Goal: Communication & Community: Share content

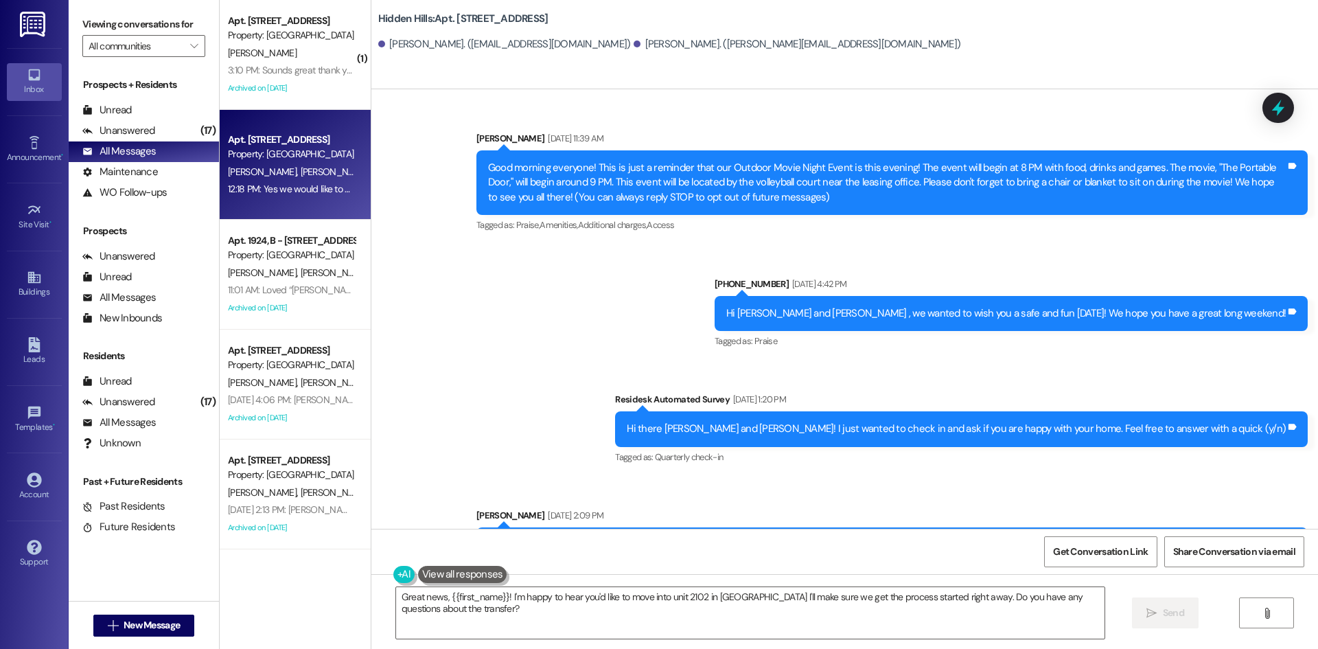
click at [330, 65] on div "3:10 PM: Sounds great thank you! 3:10 PM: Sounds great thank you!" at bounding box center [293, 70] width 131 height 12
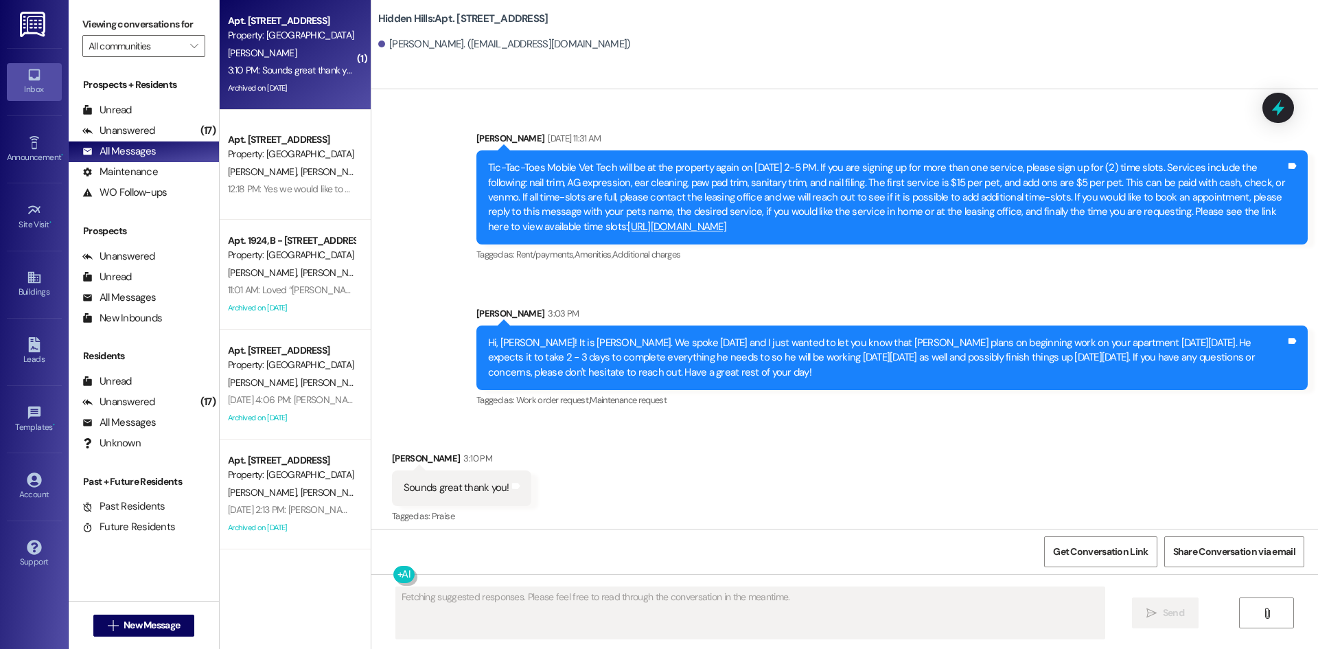
scroll to position [17597, 0]
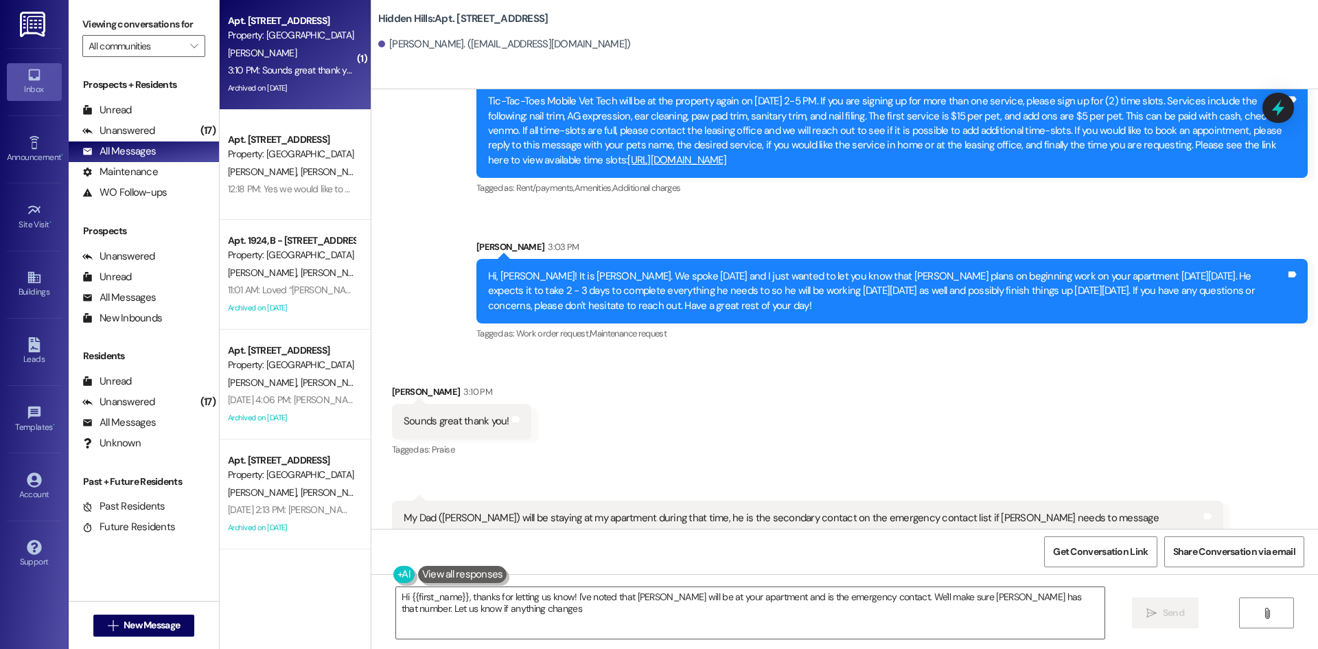
type textarea "Hi {{first_name}}, thanks for letting us know! I've noted that [PERSON_NAME] wi…"
click at [624, 605] on textarea "Hi {{first_name}}, thanks for letting us know! I've noted that [PERSON_NAME] wi…" at bounding box center [750, 612] width 709 height 51
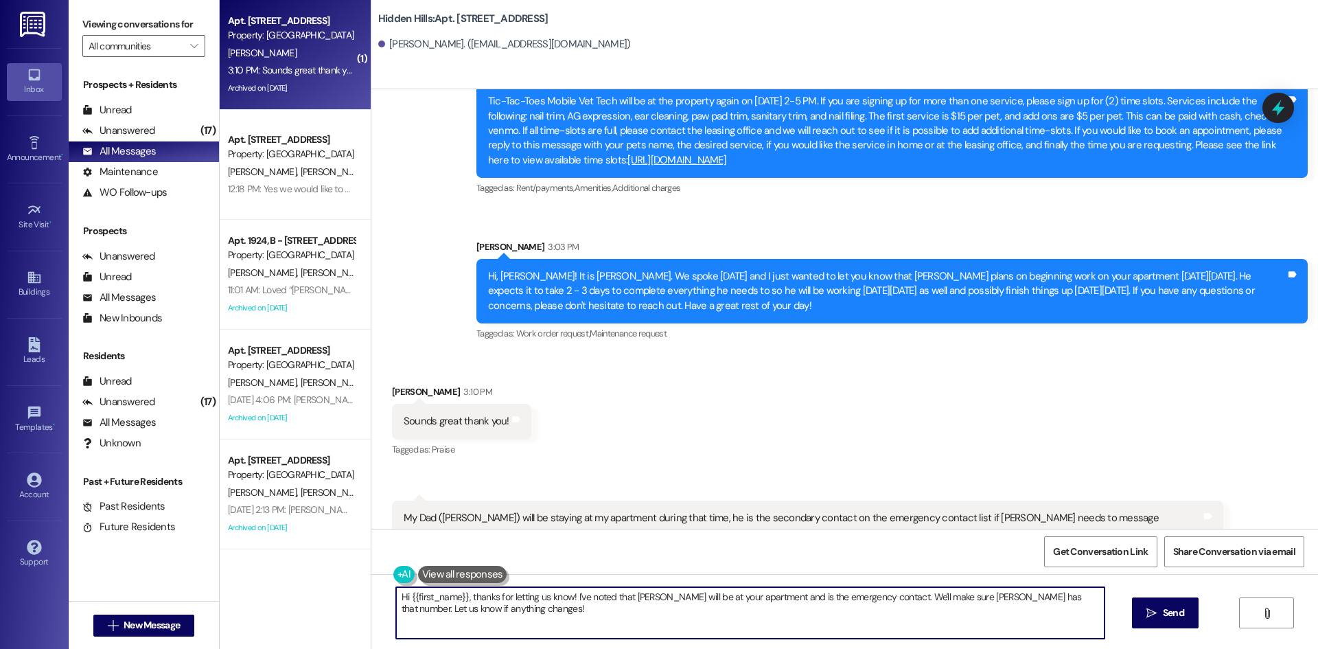
click at [624, 605] on textarea "Hi {{first_name}}, thanks for letting us know! I've noted that [PERSON_NAME] wi…" at bounding box center [750, 612] width 709 height 51
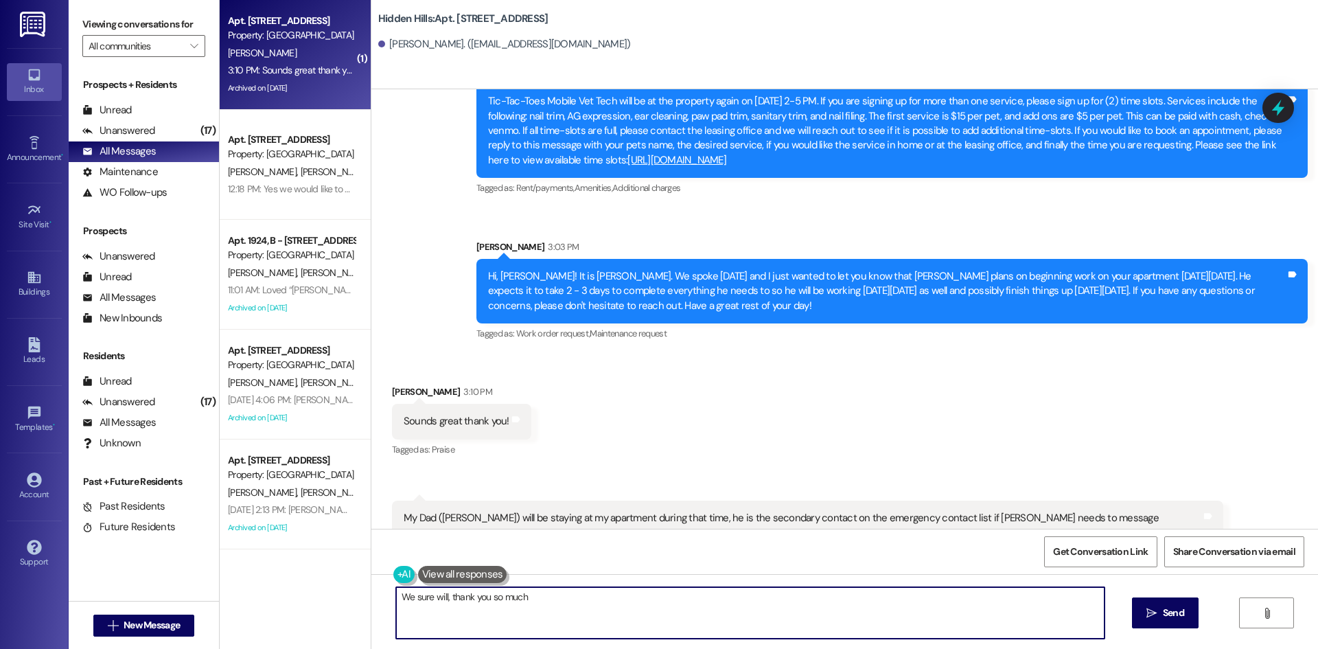
type textarea "We sure will, thank you so much!"
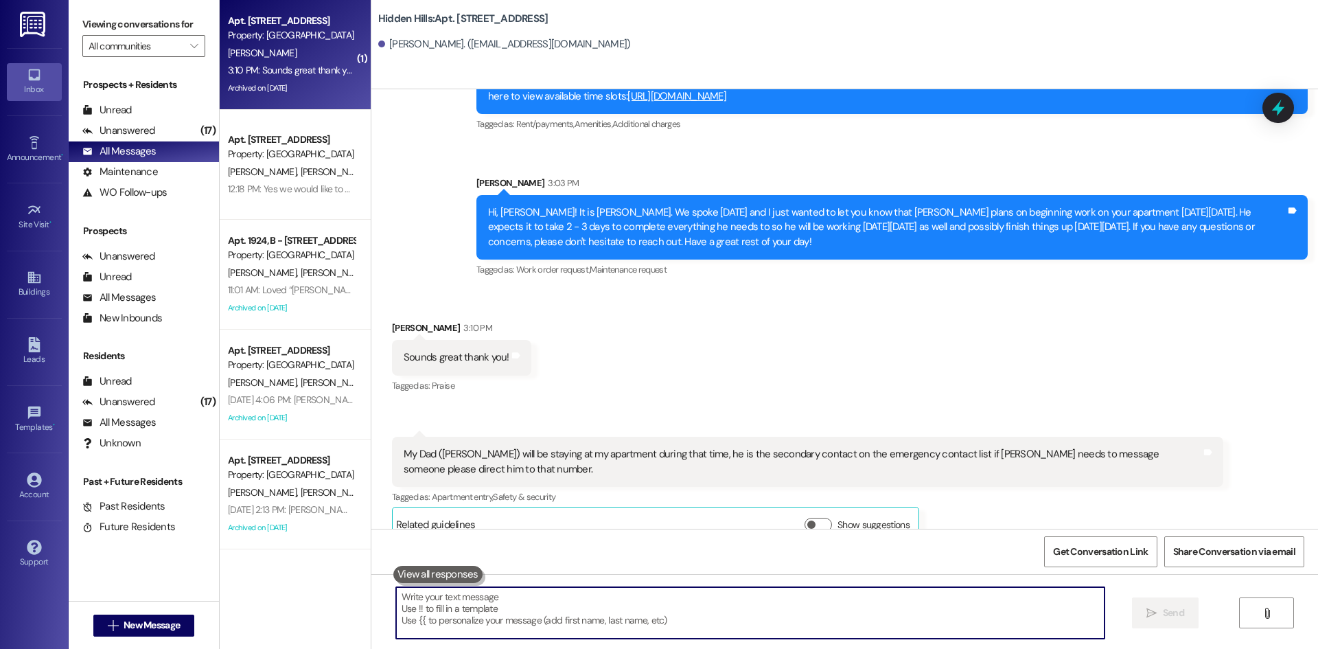
scroll to position [17693, 0]
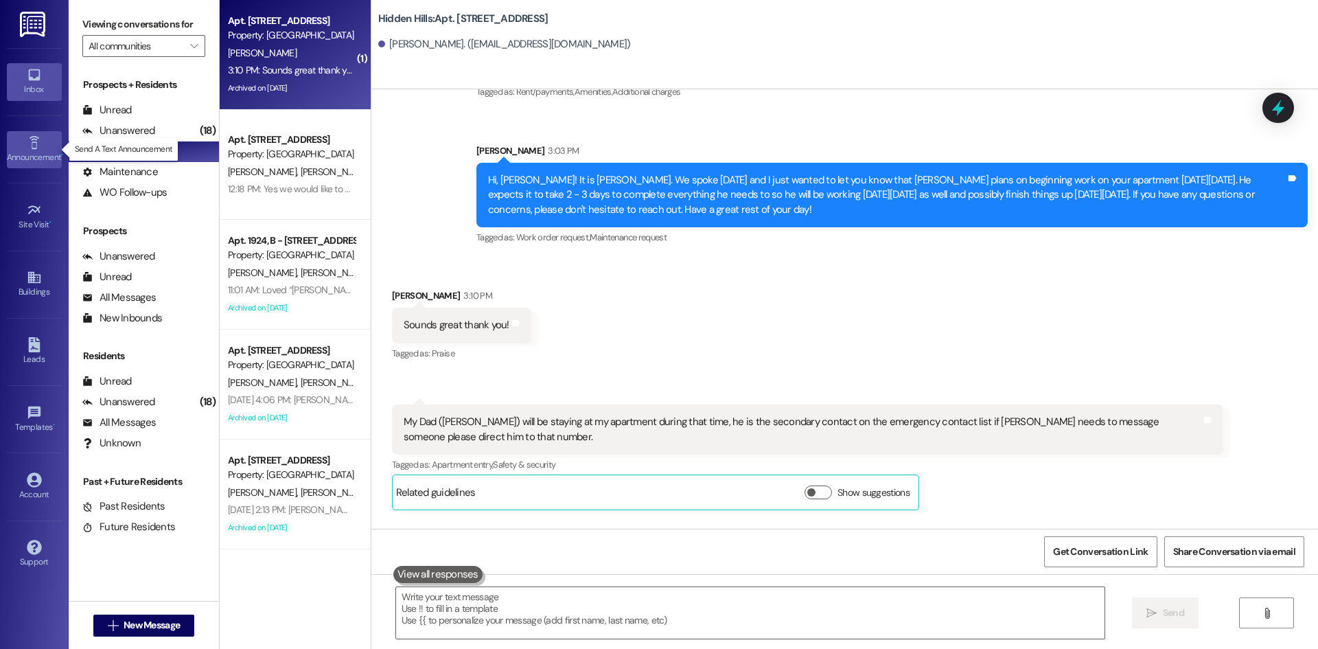
click at [38, 164] on div "Announcement •" at bounding box center [34, 157] width 69 height 14
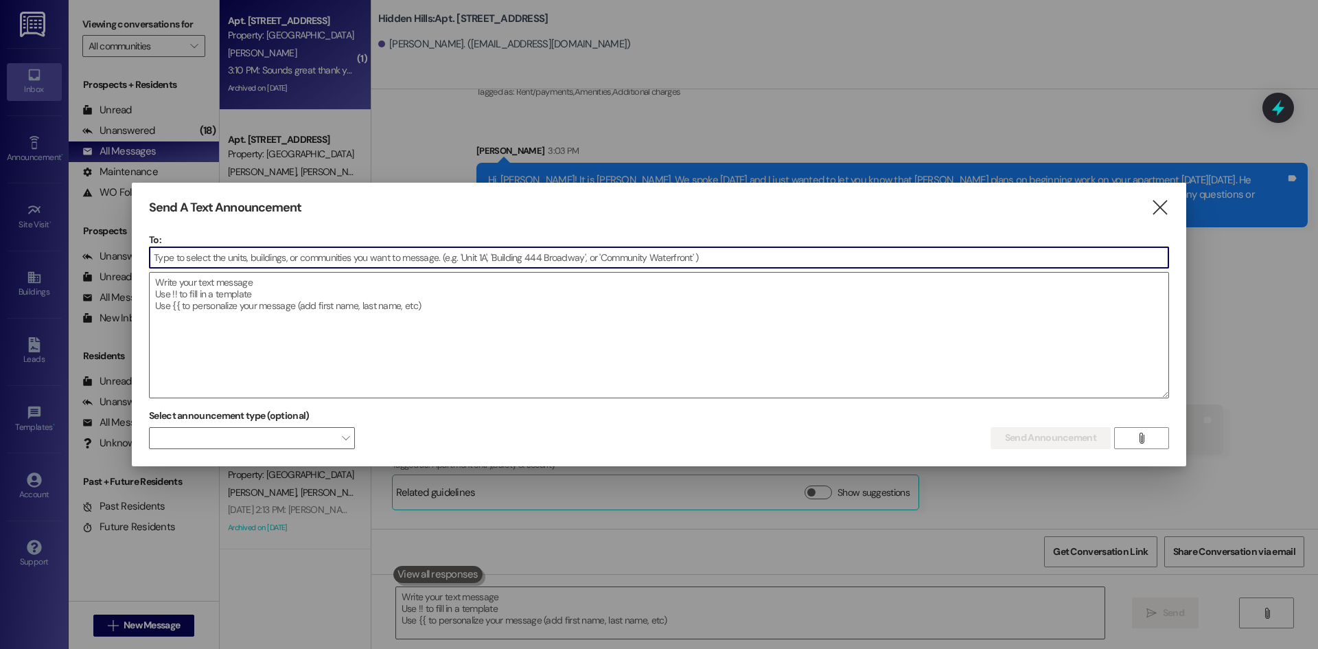
click at [393, 258] on input at bounding box center [659, 257] width 1019 height 21
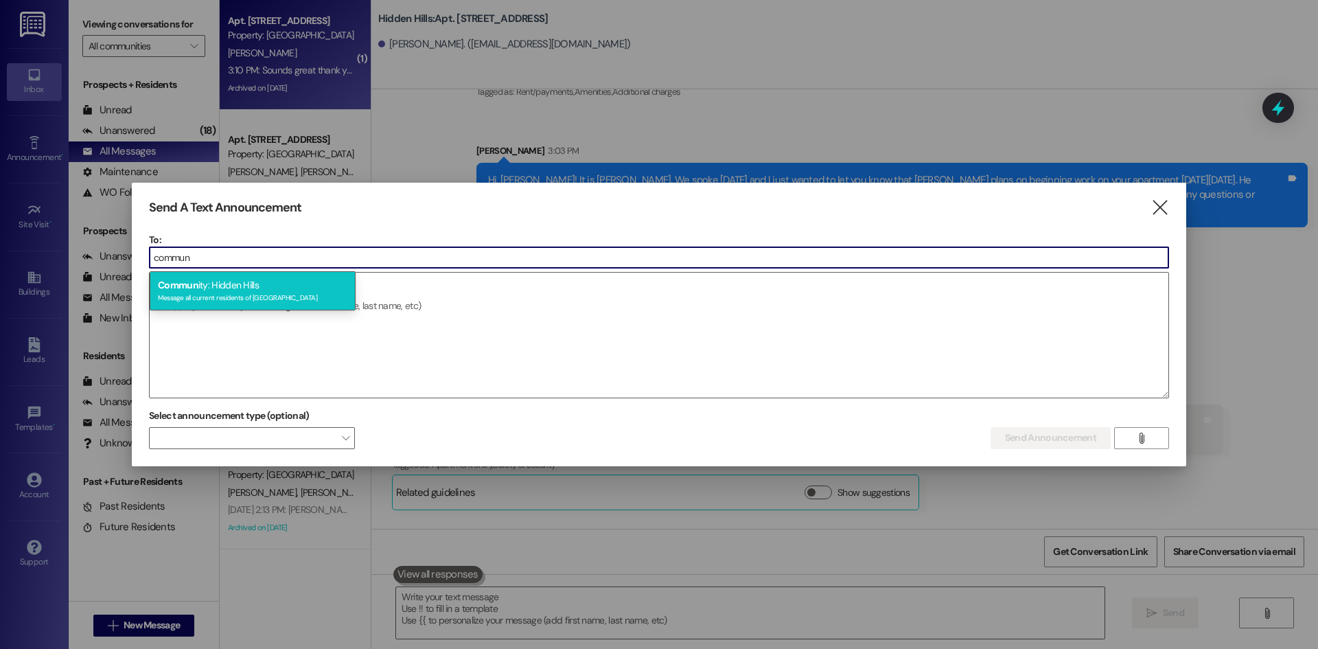
type input "commun"
click at [288, 292] on div "Message all current residents of [GEOGRAPHIC_DATA]" at bounding box center [252, 296] width 189 height 12
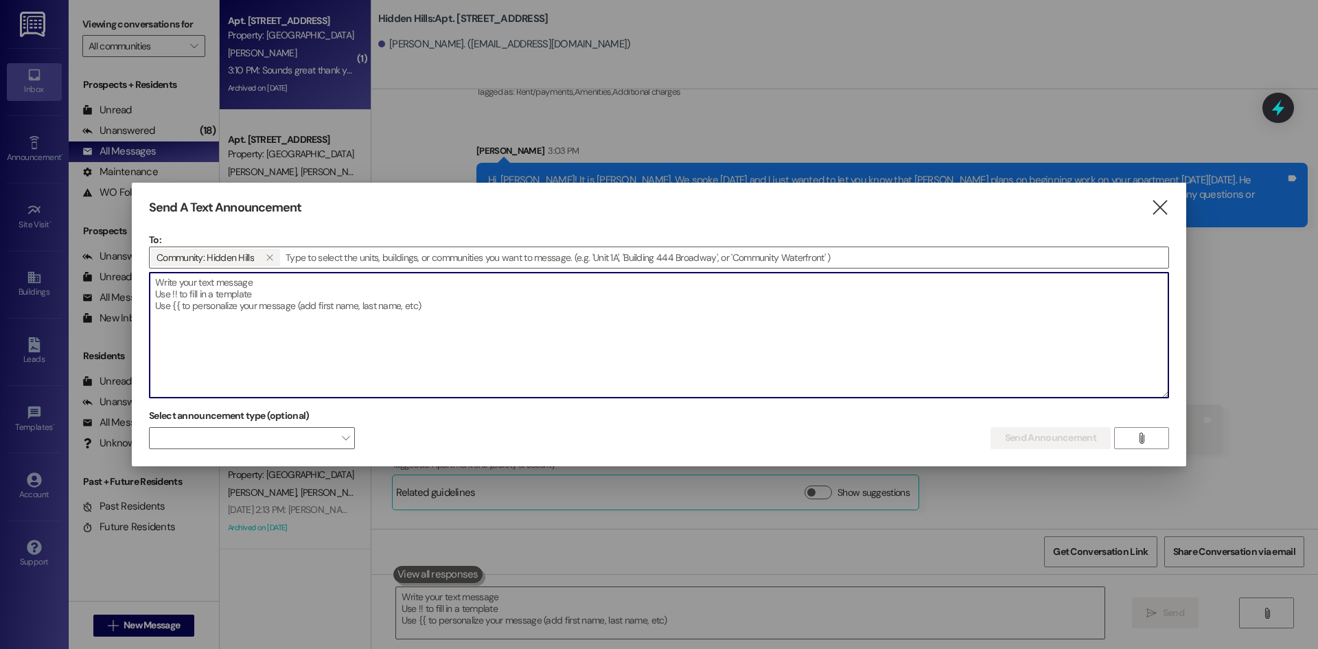
click at [248, 281] on textarea at bounding box center [659, 335] width 1019 height 125
paste textarea "Join us for a spooky-fun evening under the stars! 📅 Date: [DATE] 🕗 Time: 8:00 P…"
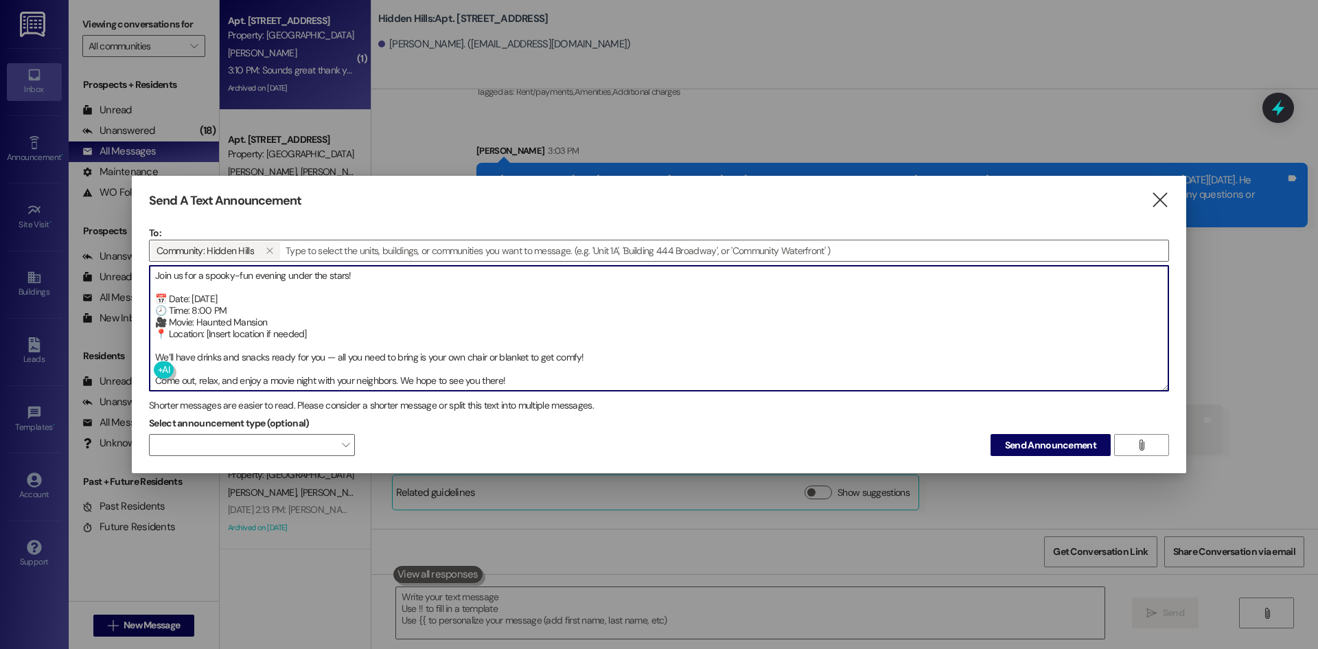
click at [169, 296] on textarea "Join us for a spooky-fun evening under the stars! 📅 Date: [DATE] 🕗 Time: 8:00 P…" at bounding box center [659, 328] width 1019 height 125
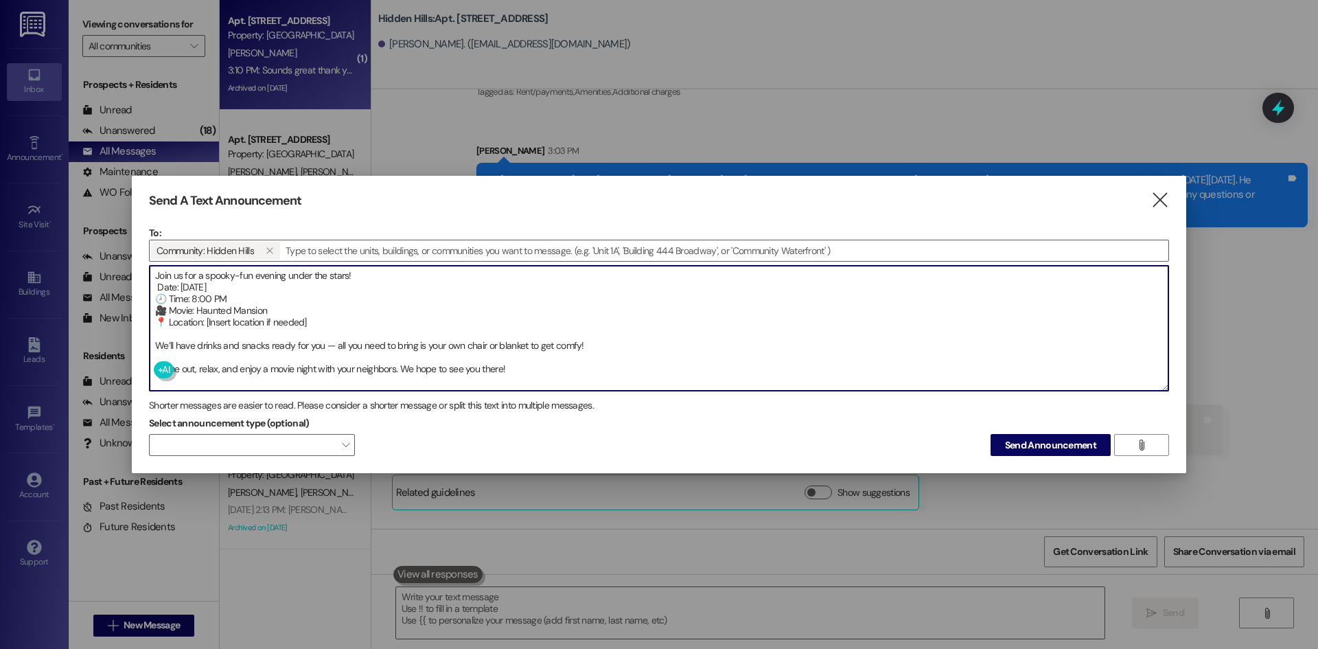
click at [170, 297] on textarea "Join us for a spooky-fun evening under the stars! Date: [DATE] 🕗 Time: 8:00 PM …" at bounding box center [659, 328] width 1019 height 125
click at [155, 285] on textarea "Join us for a spooky-fun evening under the stars! Date: [DATE] Time: 8:00 PM 🎥 …" at bounding box center [659, 328] width 1019 height 125
click at [168, 313] on textarea "Join us for a spooky-fun evening under the stars! Date: [DATE] Time: 8:00 PM 🎥 …" at bounding box center [659, 328] width 1019 height 125
click at [278, 297] on textarea "Join us for a spooky-fun evening under the stars! Date: [DATE] Time: 8:00 PM Mo…" at bounding box center [659, 328] width 1019 height 125
click at [297, 290] on textarea "Join us for a spooky-fun evening under the stars! Date: [DATE] Time: 8:00 PM Mo…" at bounding box center [659, 328] width 1019 height 125
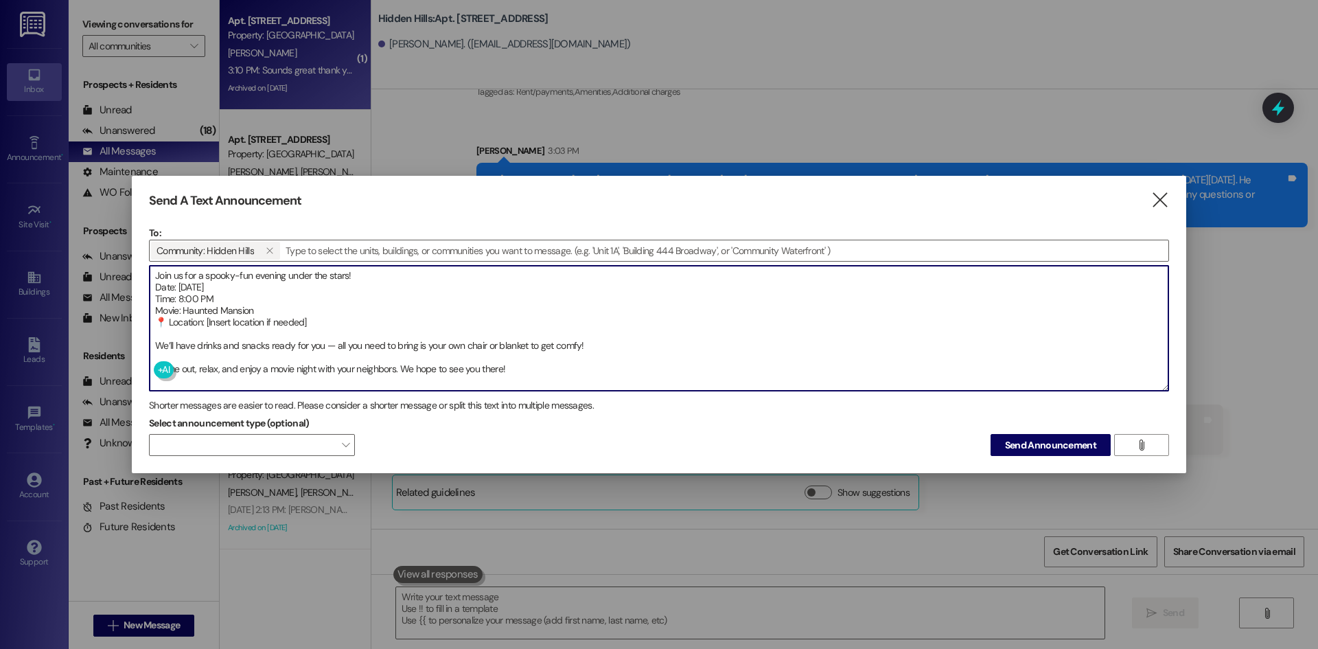
click at [270, 308] on textarea "Join us for a spooky-fun evening under the stars! Date: [DATE] Time: 8:00 PM Mo…" at bounding box center [659, 328] width 1019 height 125
click at [169, 324] on textarea "Join us for a spooky-fun evening under the stars! Date: [DATE] Time: 8:00 PM Mo…" at bounding box center [659, 328] width 1019 height 125
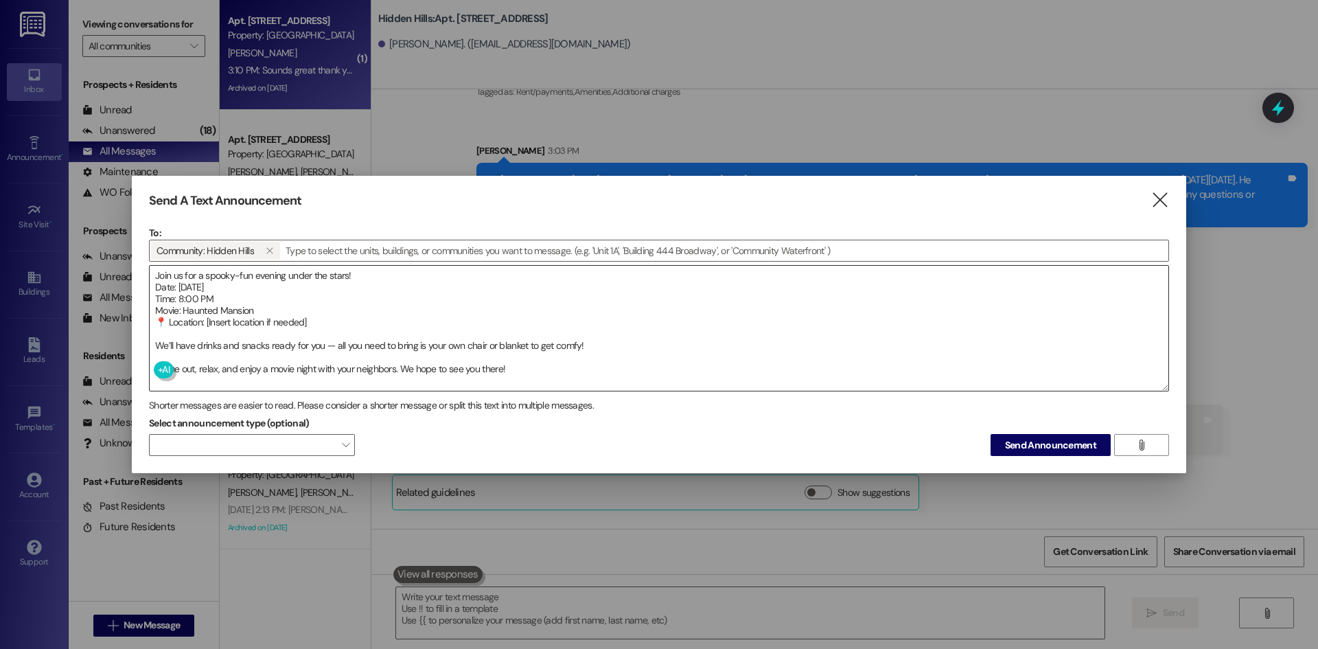
click at [212, 290] on textarea "Join us for a spooky-fun evening under the stars! Date: [DATE] Time: 8:00 PM Mo…" at bounding box center [659, 328] width 1019 height 125
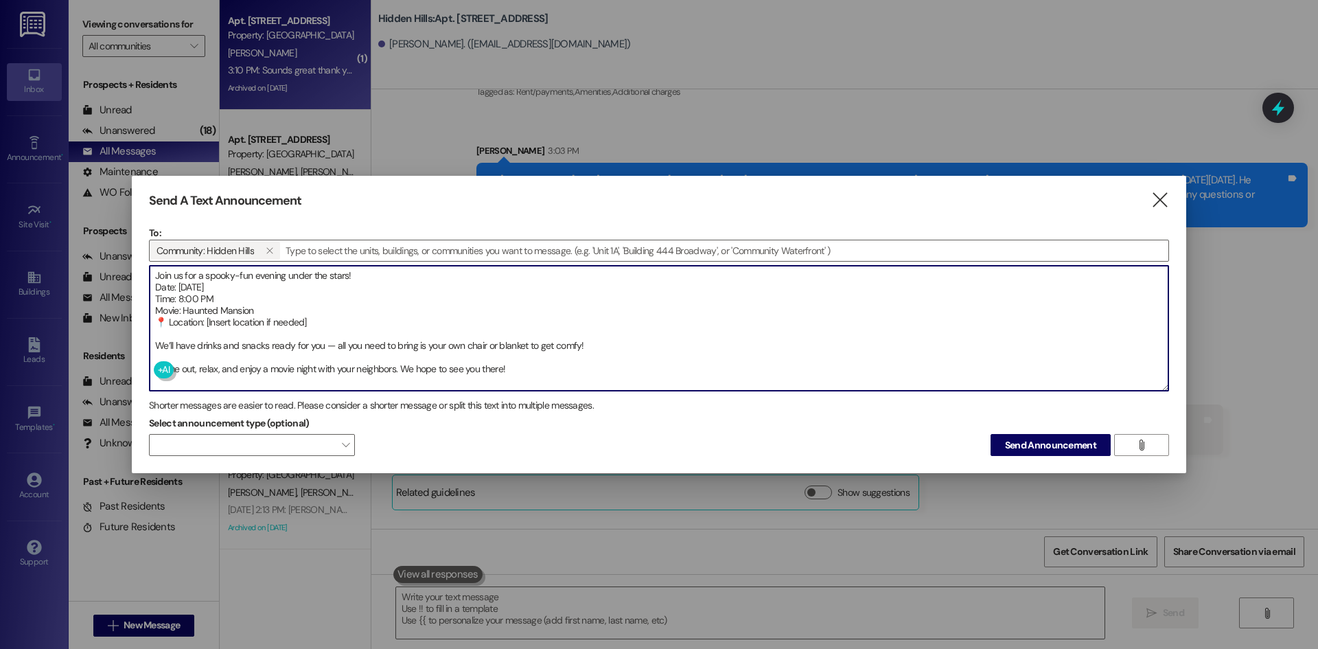
click at [169, 327] on textarea "Join us for a spooky-fun evening under the stars! Date: [DATE] Time: 8:00 PM Mo…" at bounding box center [659, 328] width 1019 height 125
click at [277, 308] on textarea "Join us for a spooky-fun evening under the stars! Date: [DATE] Time: 8:00 PM Mo…" at bounding box center [659, 328] width 1019 height 125
drag, startPoint x: 297, startPoint y: 323, endPoint x: 194, endPoint y: 327, distance: 103.1
click at [194, 327] on textarea "Join us for a spooky-fun evening under the stars! Date: [DATE] Time: 8:00 PM Mo…" at bounding box center [659, 328] width 1019 height 125
click at [152, 345] on textarea "Join us for a spooky-fun evening under the stars! Date: [DATE] Time: 8:00 PM Mo…" at bounding box center [659, 328] width 1019 height 125
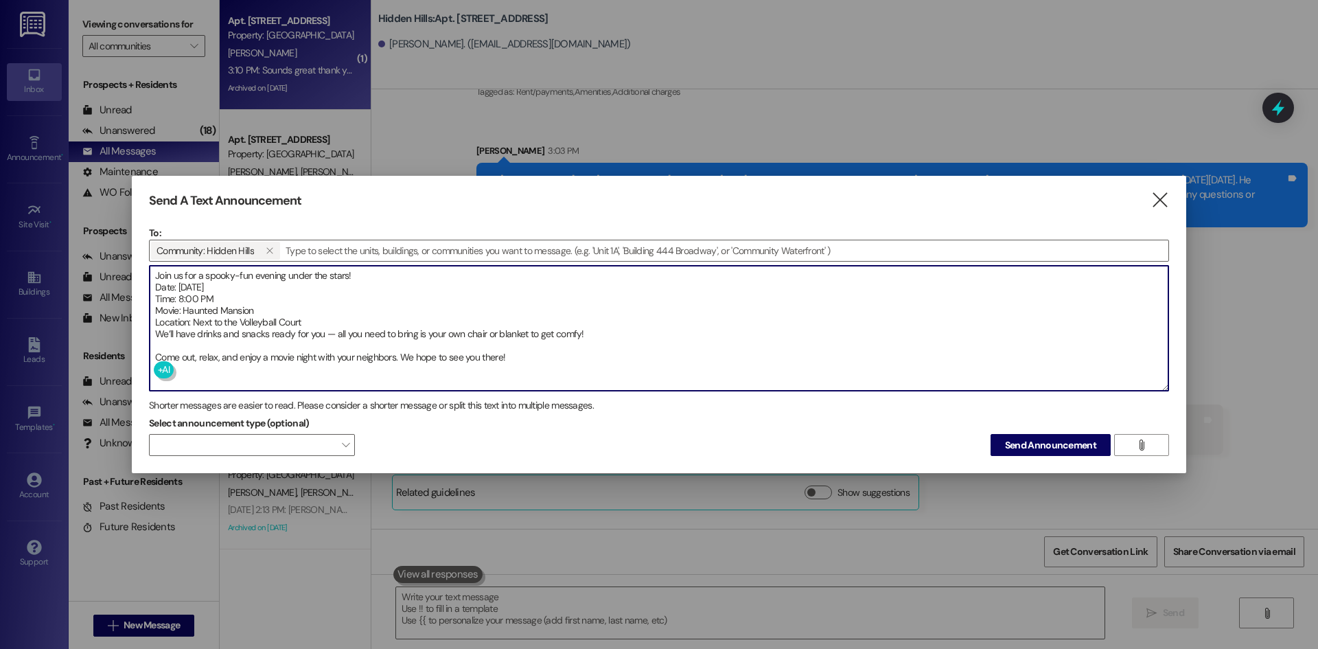
click at [153, 354] on textarea "Join us for a spooky-fun evening under the stars! Date: [DATE] Time: 8:00 PM Mo…" at bounding box center [659, 328] width 1019 height 125
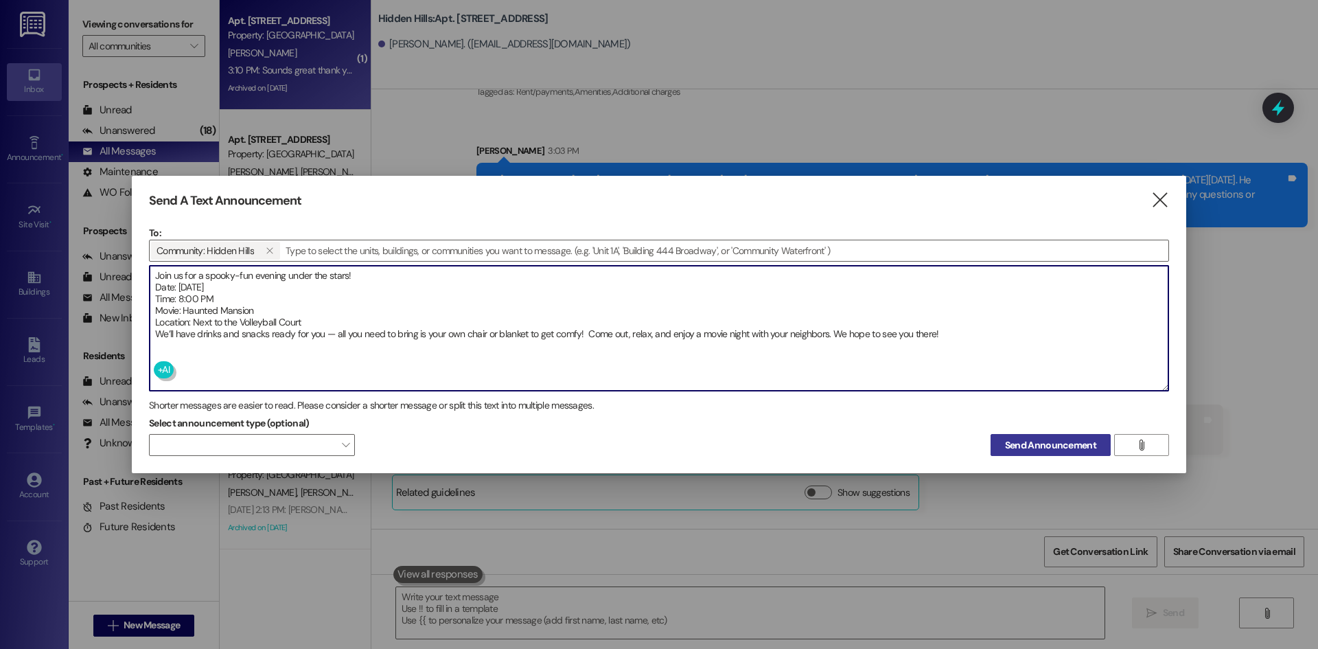
type textarea "Join us for a spooky-fun evening under the stars! Date: [DATE] Time: 8:00 PM Mo…"
click at [1022, 449] on span "Send Announcement" at bounding box center [1050, 445] width 91 height 14
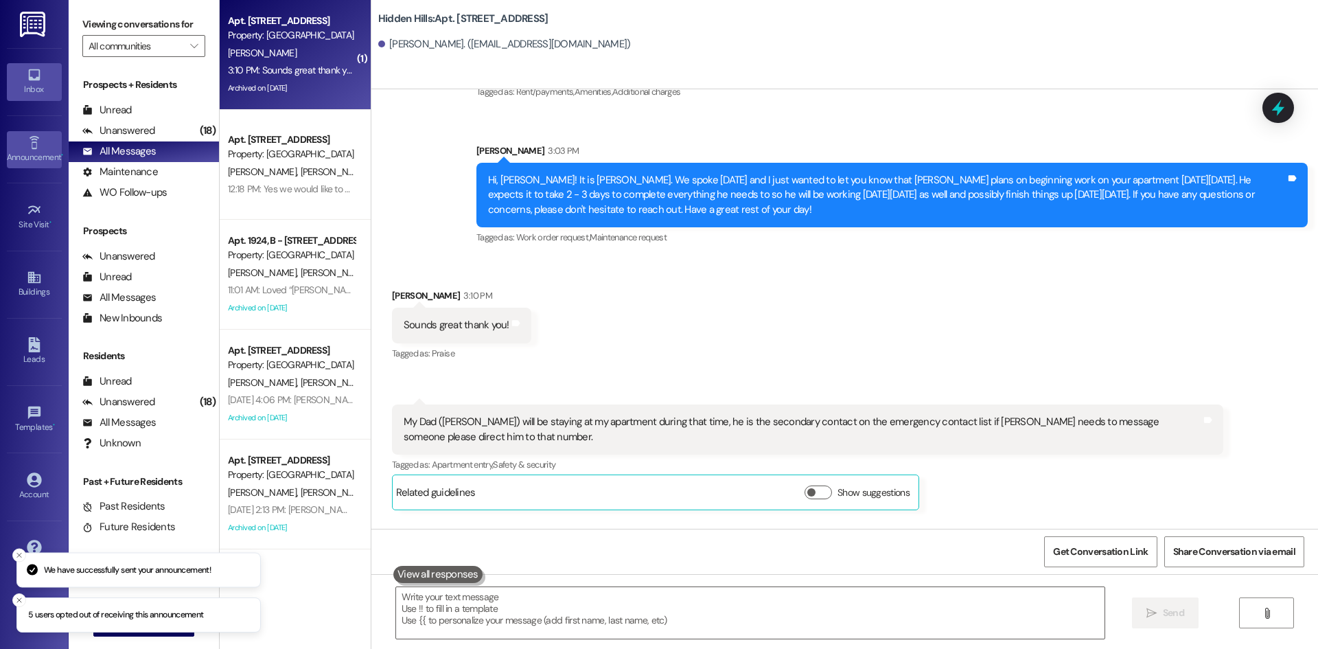
click at [36, 163] on div "Announcement •" at bounding box center [34, 157] width 69 height 14
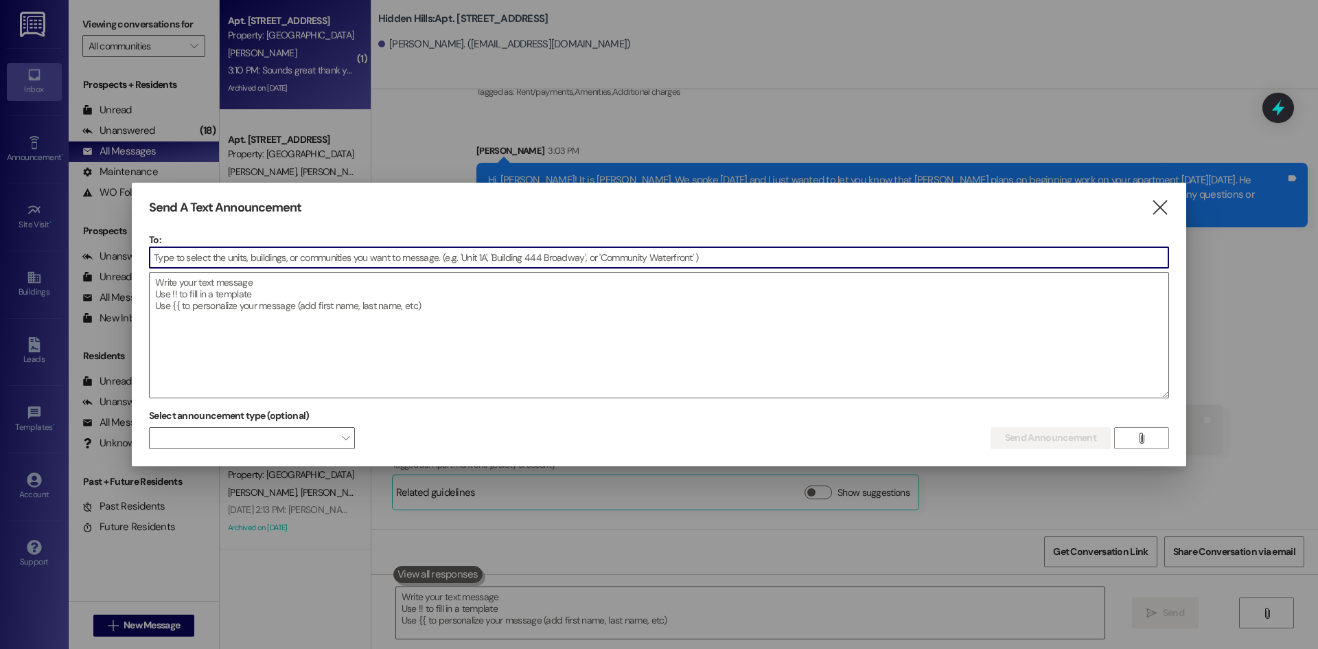
click at [308, 262] on input at bounding box center [659, 257] width 1019 height 21
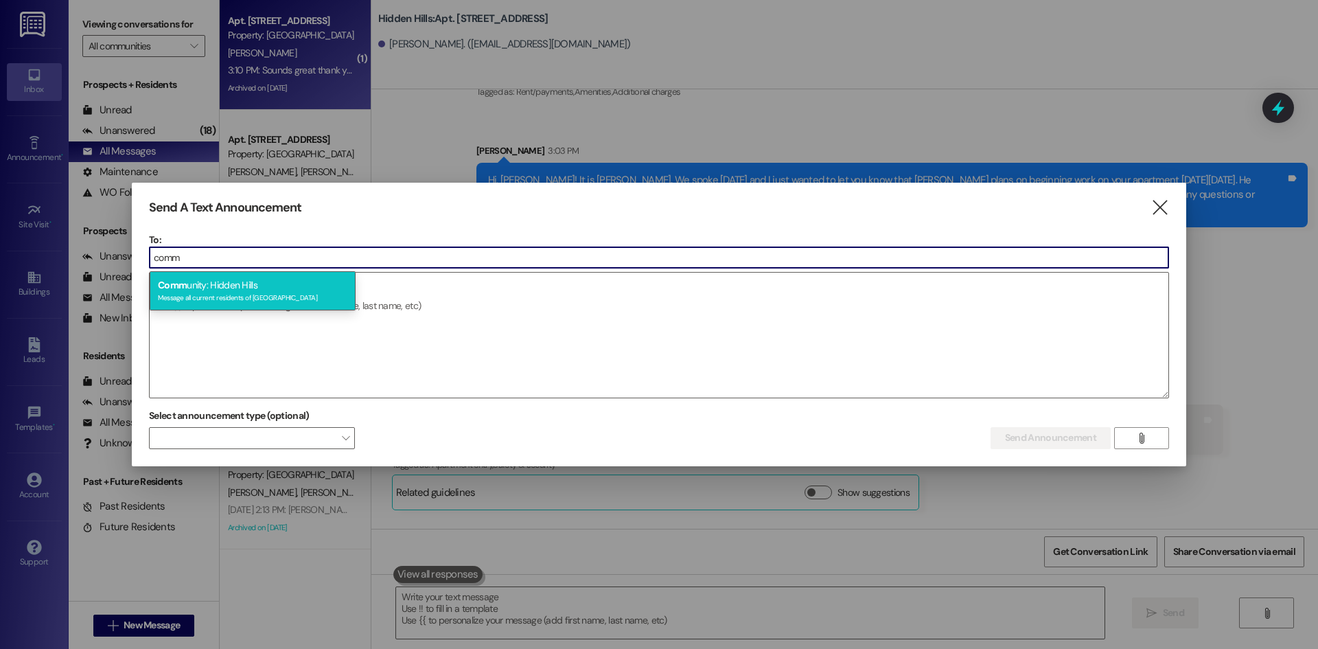
type input "comm"
click at [296, 286] on div "Comm unity: Hidden Hills Message all current residents of [GEOGRAPHIC_DATA]" at bounding box center [253, 290] width 206 height 39
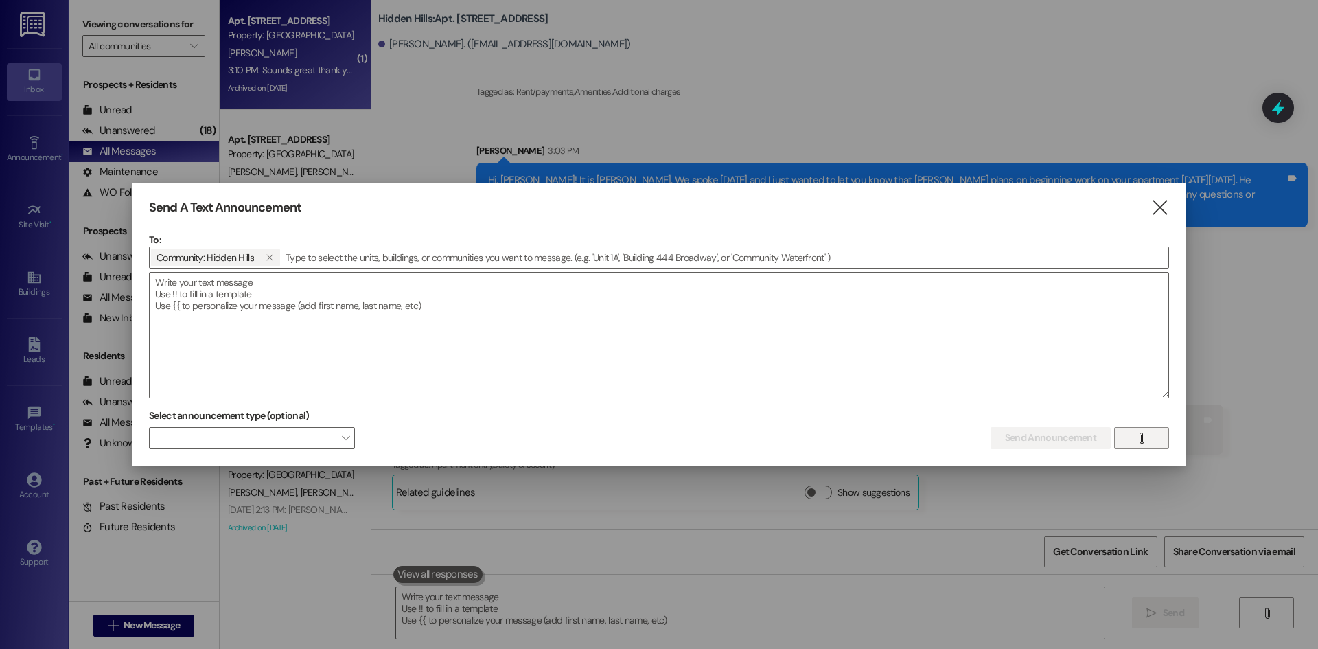
click at [1136, 443] on span "" at bounding box center [1142, 438] width 16 height 21
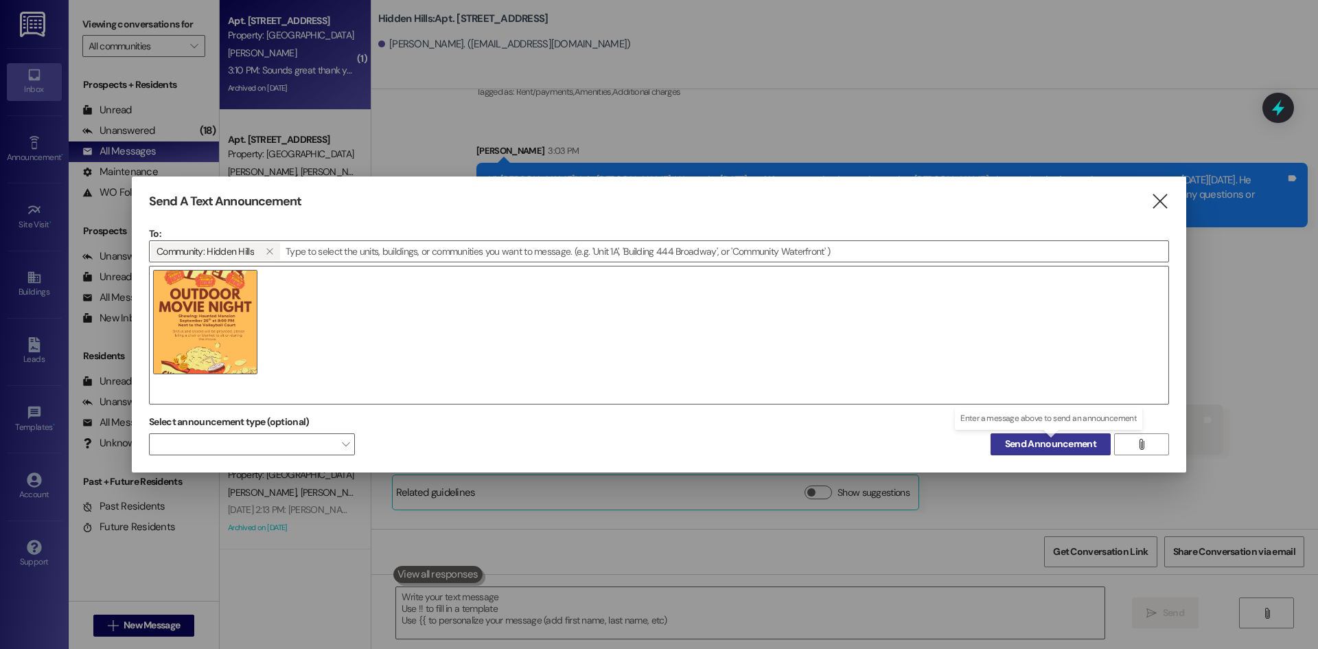
click at [1085, 452] on button "Send Announcement" at bounding box center [1051, 444] width 120 height 22
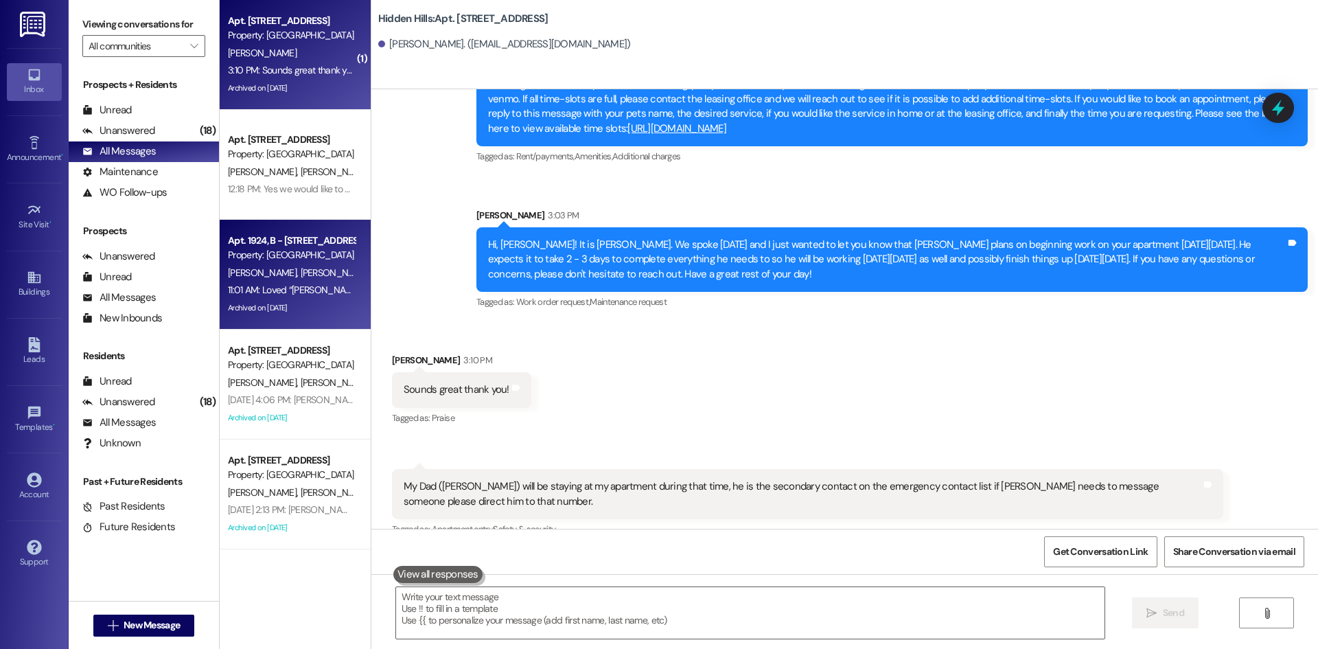
scroll to position [17597, 0]
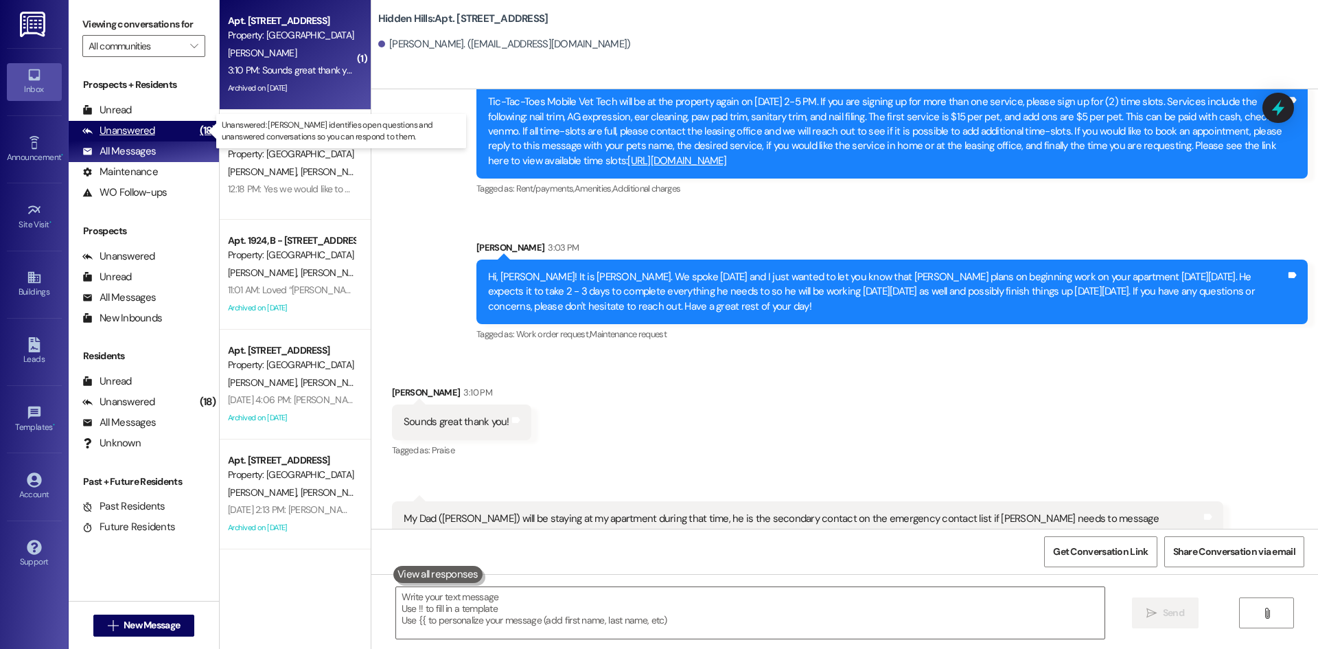
click at [162, 128] on div "Unanswered (18)" at bounding box center [144, 131] width 150 height 21
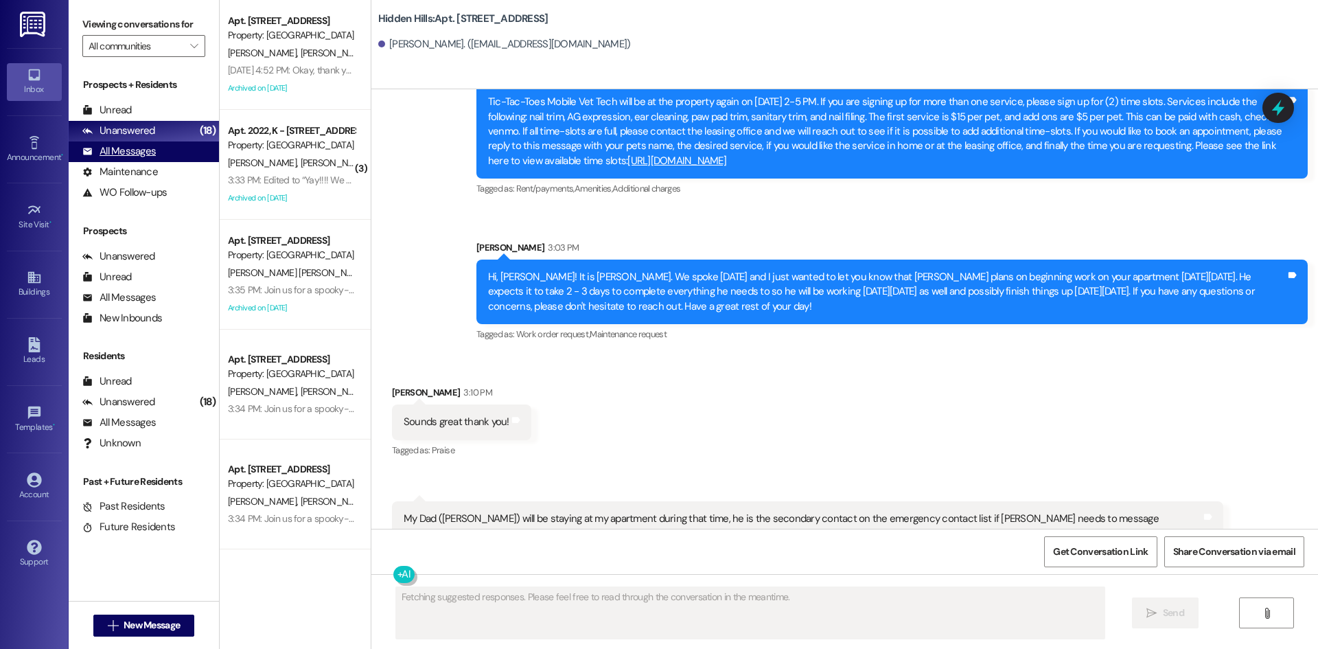
click at [155, 153] on div "All Messages (undefined)" at bounding box center [144, 151] width 150 height 21
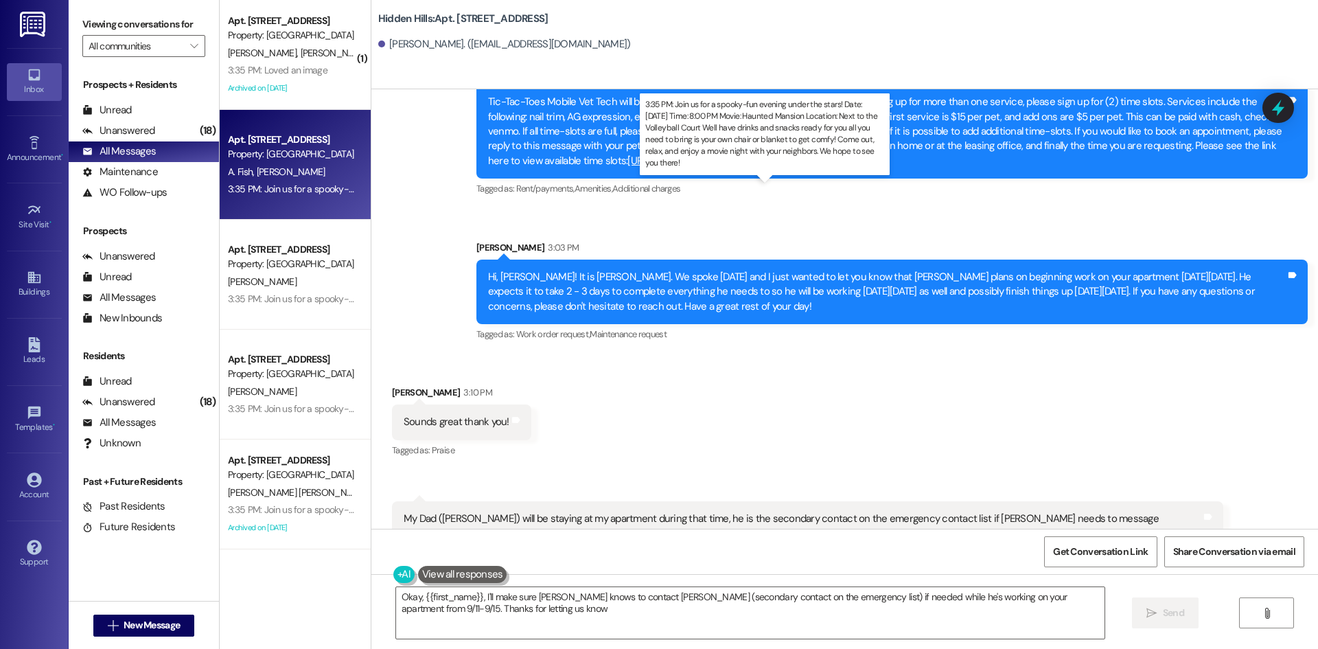
type textarea "Okay, {{first_name}}, I'll make sure [PERSON_NAME] knows to contact [PERSON_NAM…"
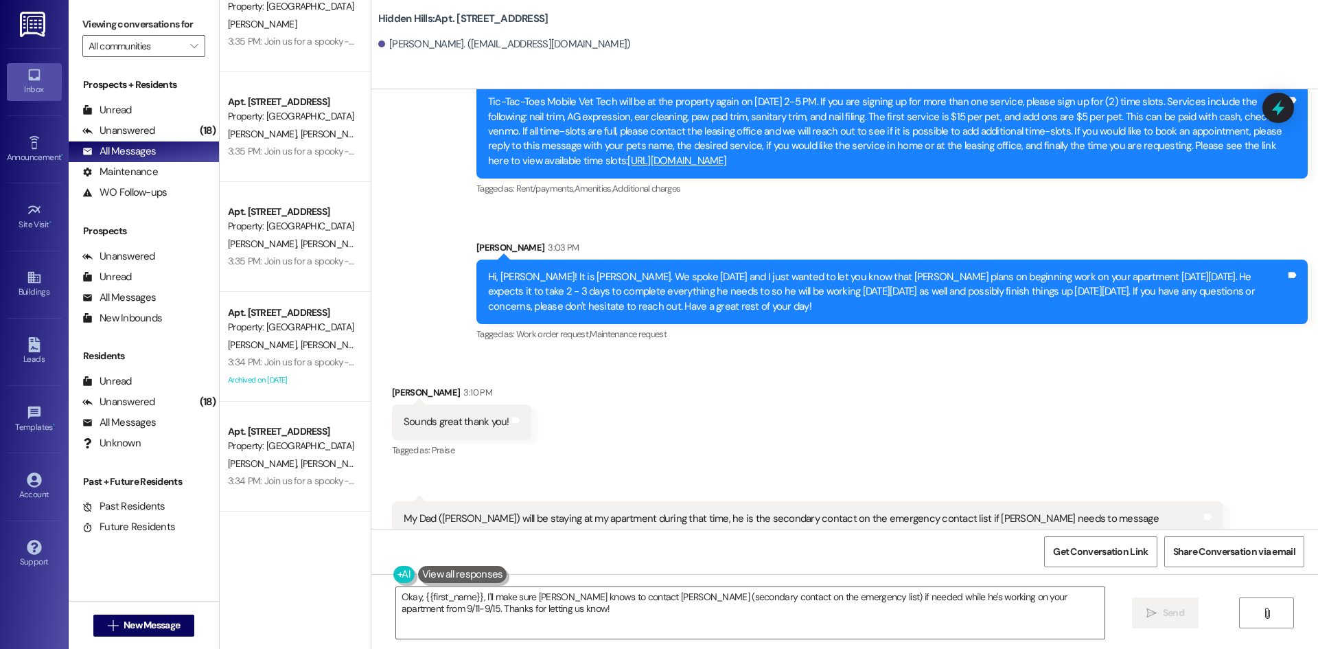
scroll to position [412, 0]
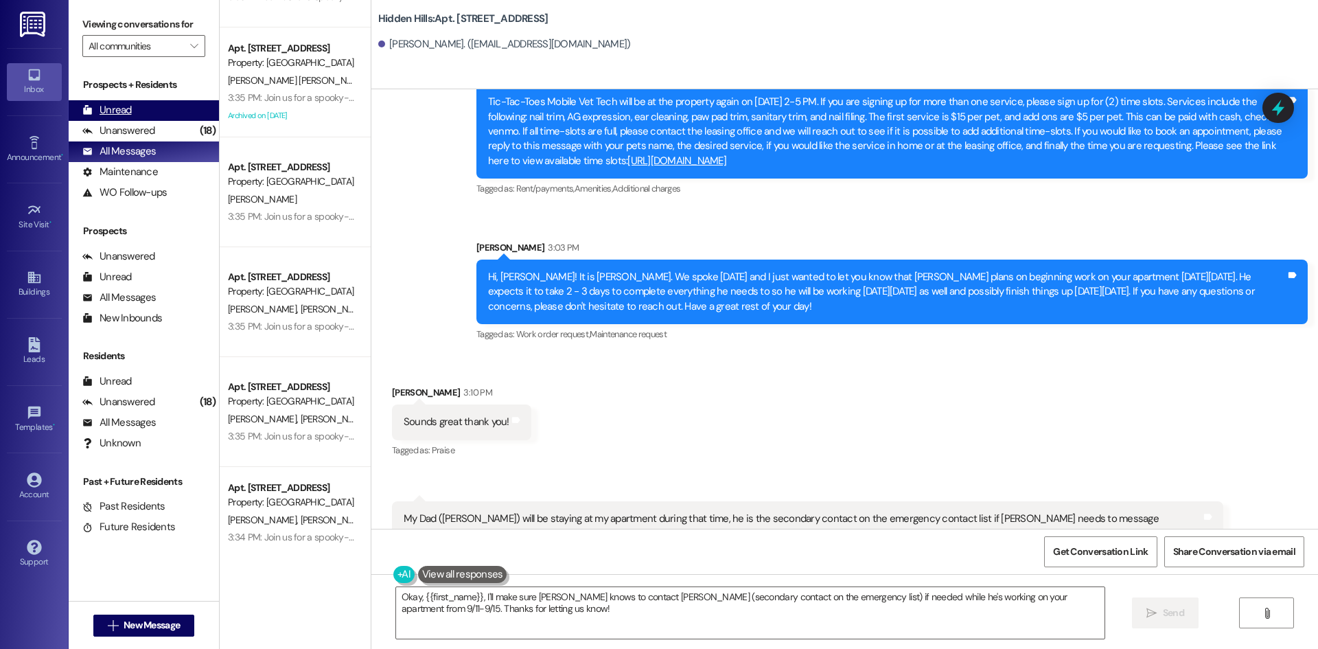
click at [141, 114] on div "Unread (0)" at bounding box center [144, 110] width 150 height 21
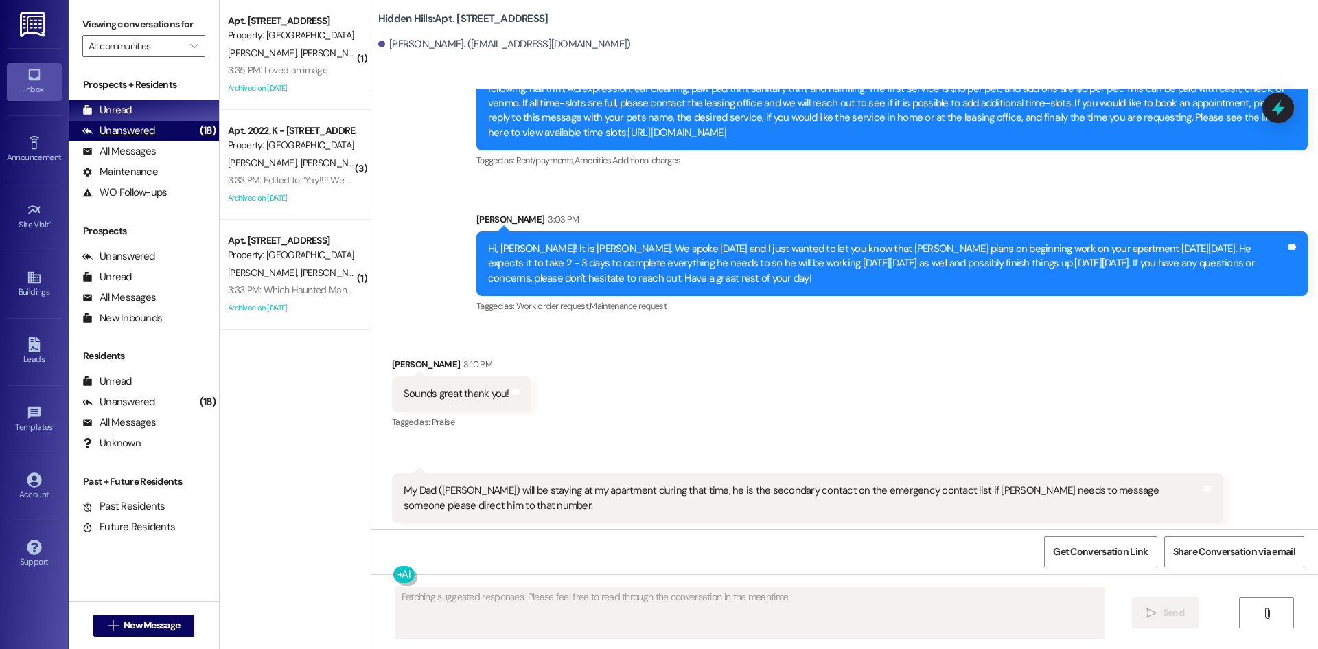
scroll to position [17597, 0]
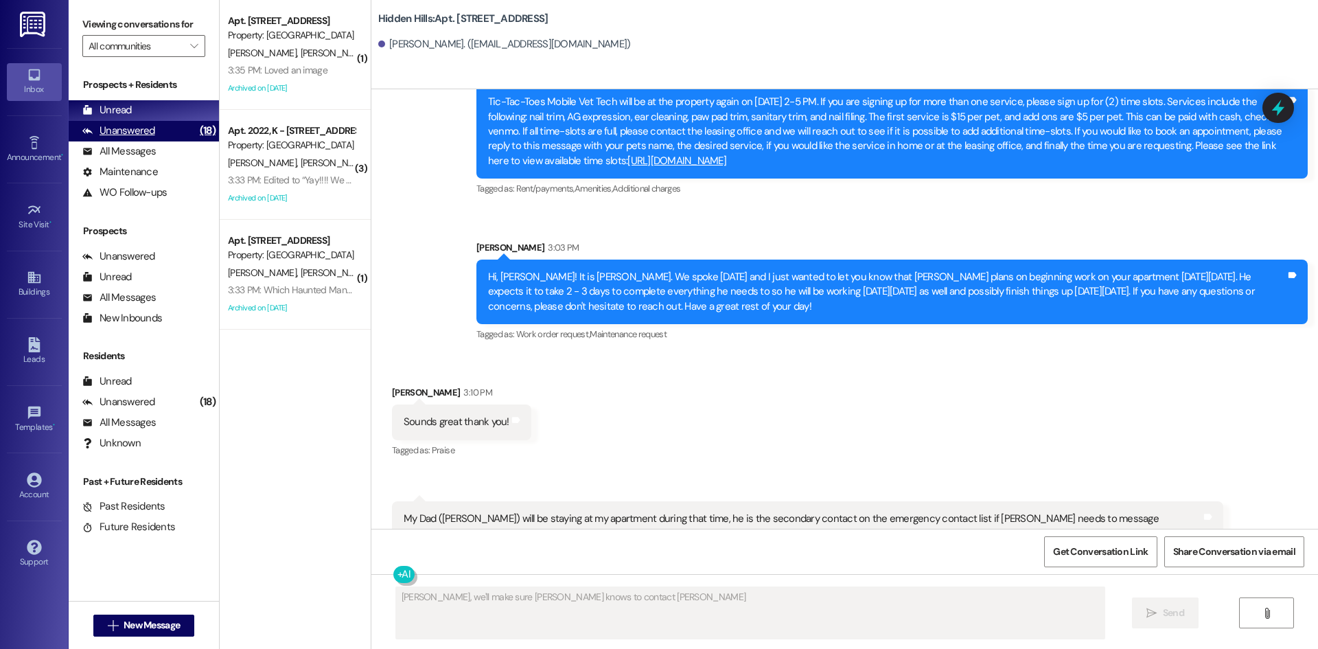
click at [169, 130] on div "Unanswered (18)" at bounding box center [144, 131] width 150 height 21
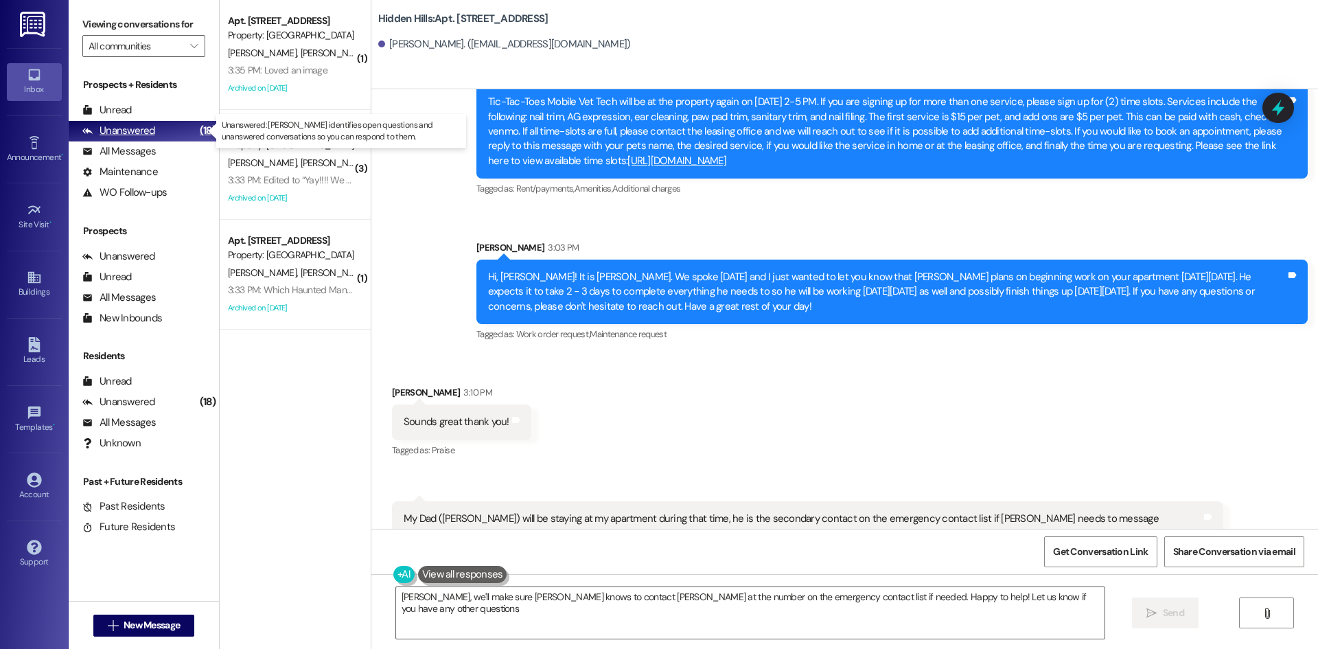
type textarea "[PERSON_NAME], we'll make sure [PERSON_NAME] knows to contact [PERSON_NAME] at …"
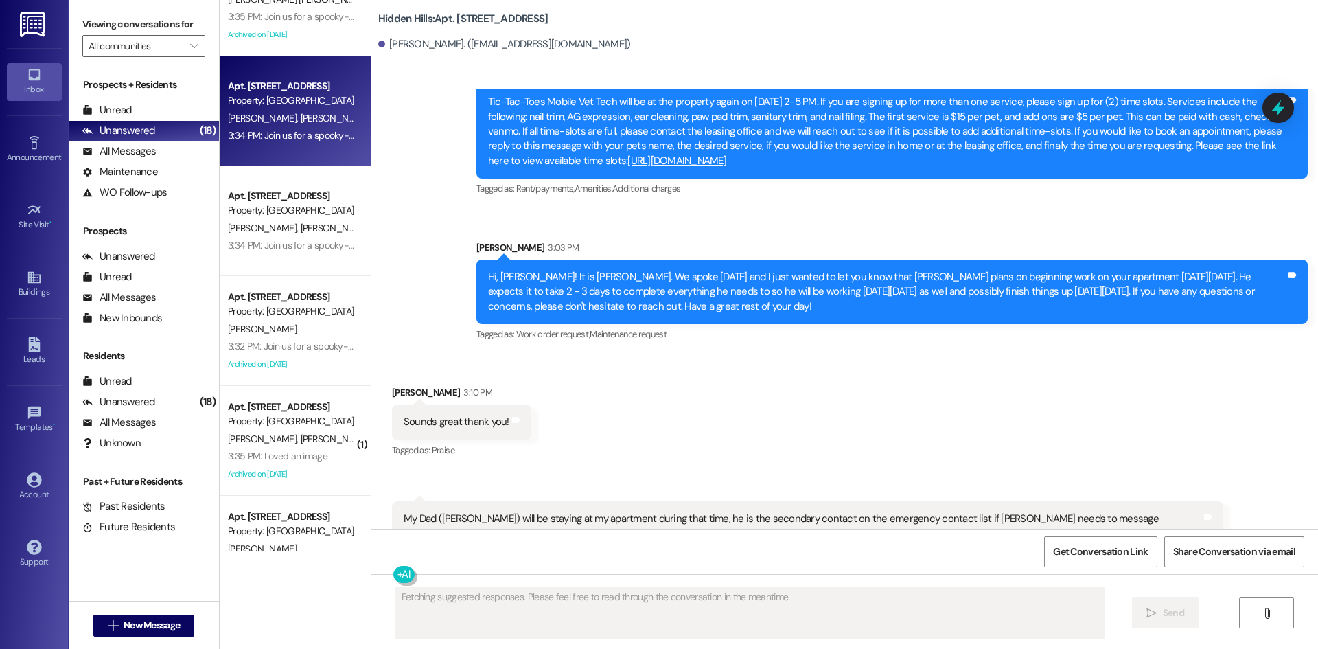
scroll to position [275, 0]
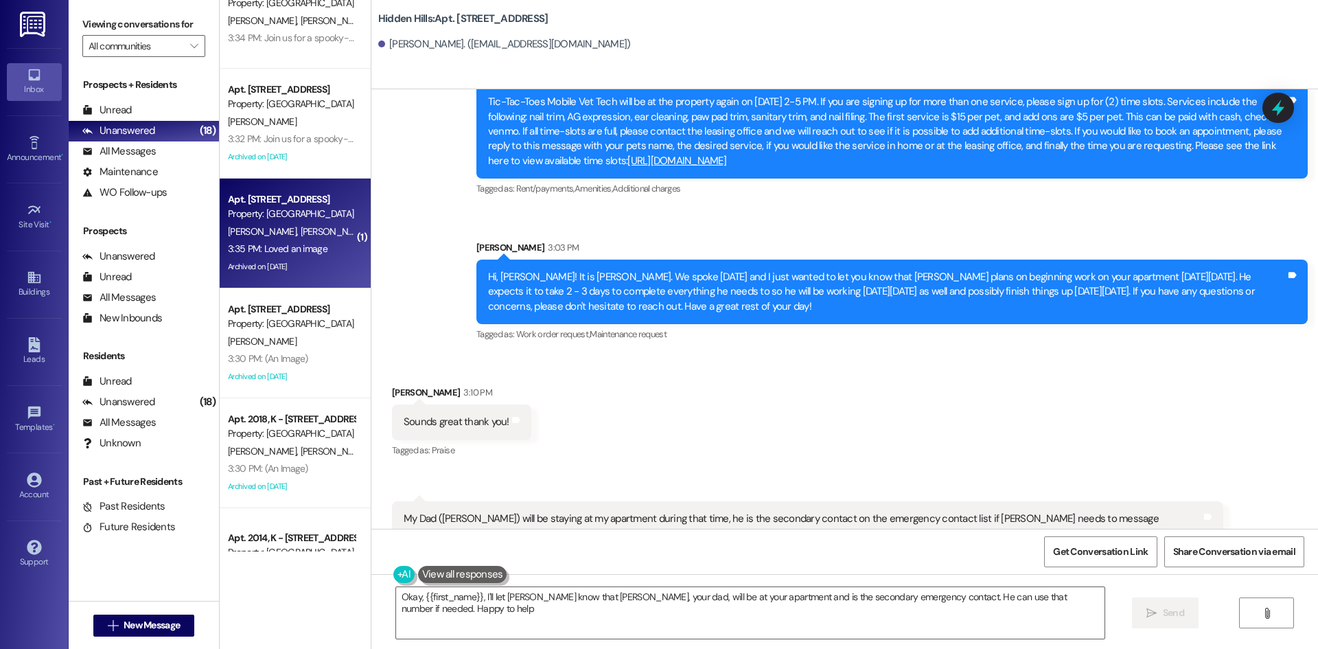
type textarea "Okay, {{first_name}}, I'll let [PERSON_NAME] know that [PERSON_NAME], your dad,…"
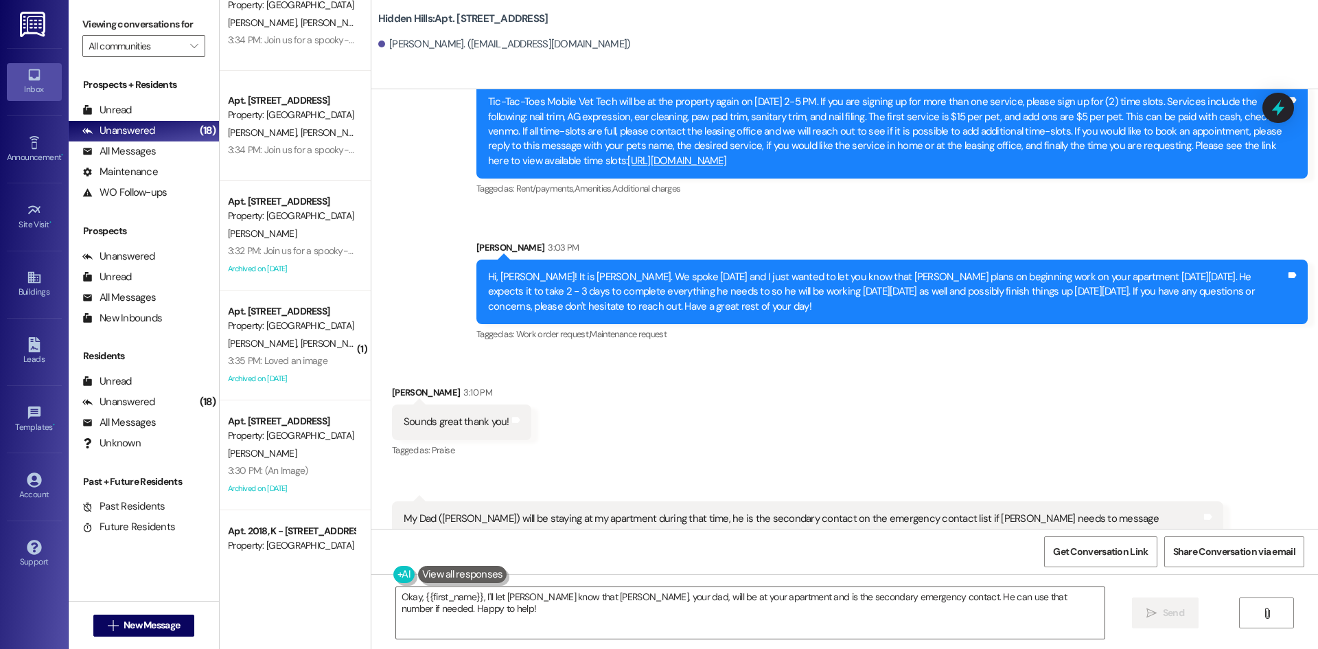
scroll to position [0, 0]
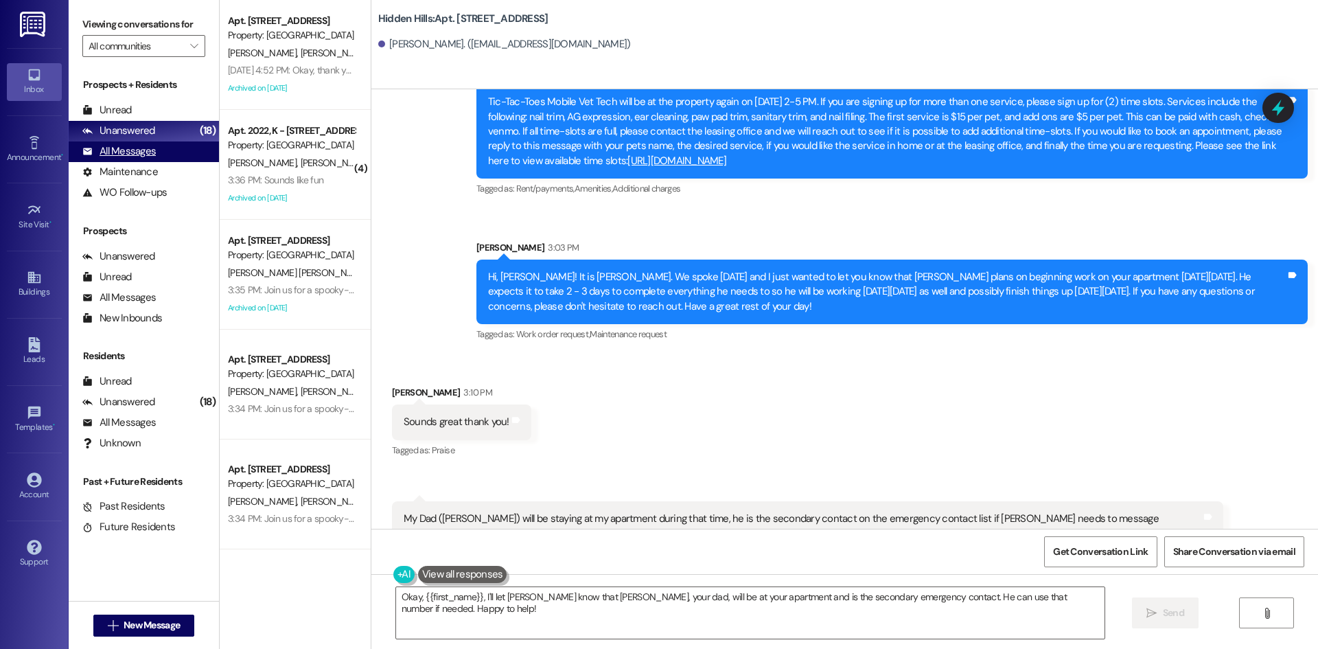
click at [173, 156] on div "All Messages (undefined)" at bounding box center [144, 151] width 150 height 21
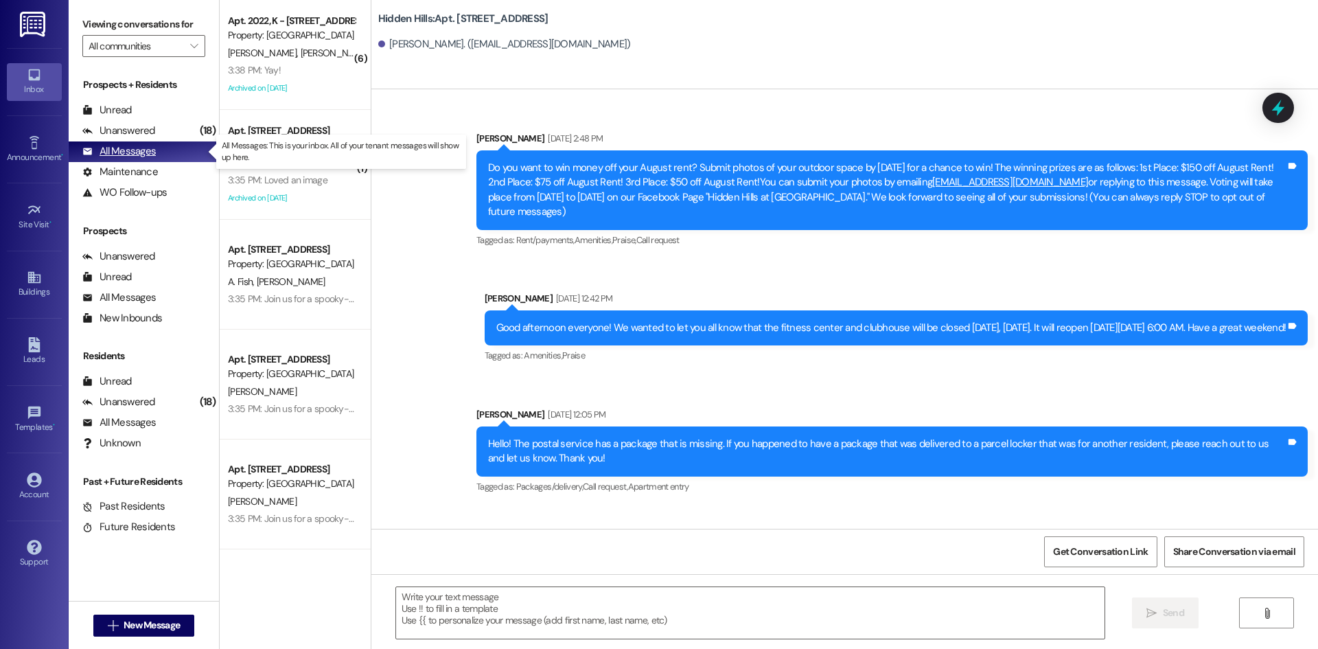
type textarea "Fetching suggested responses. Please feel free to read through the conversation…"
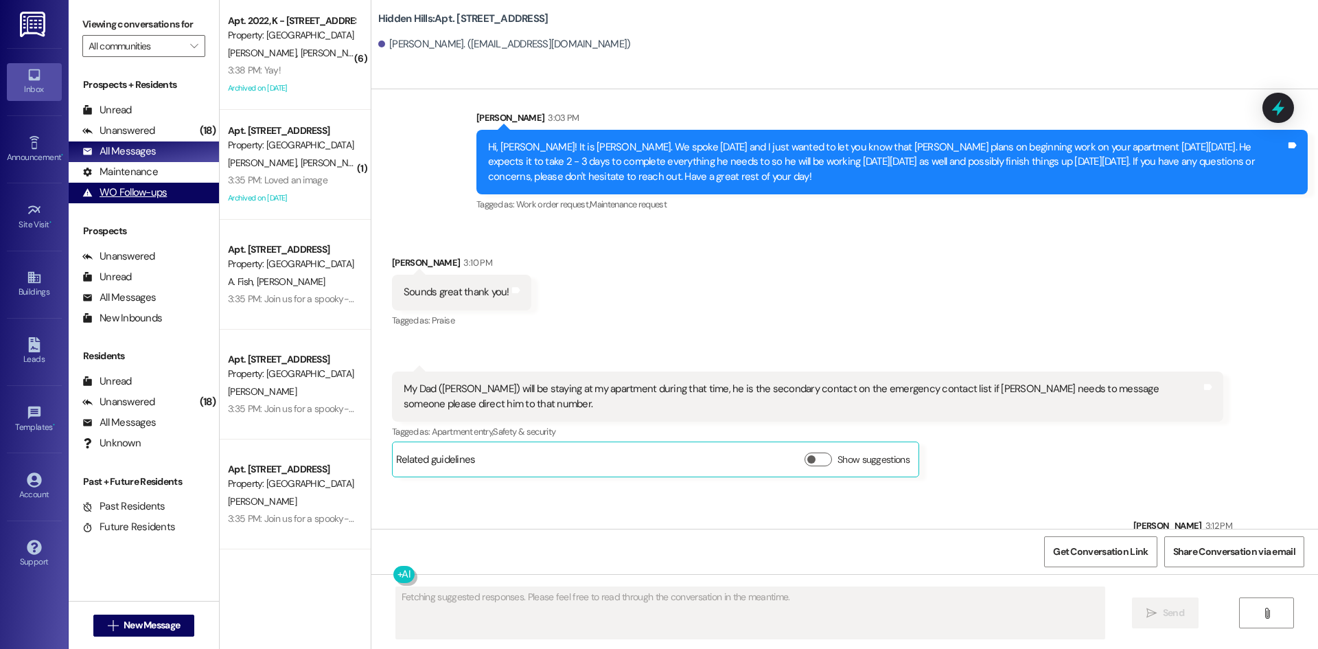
scroll to position [17597, 0]
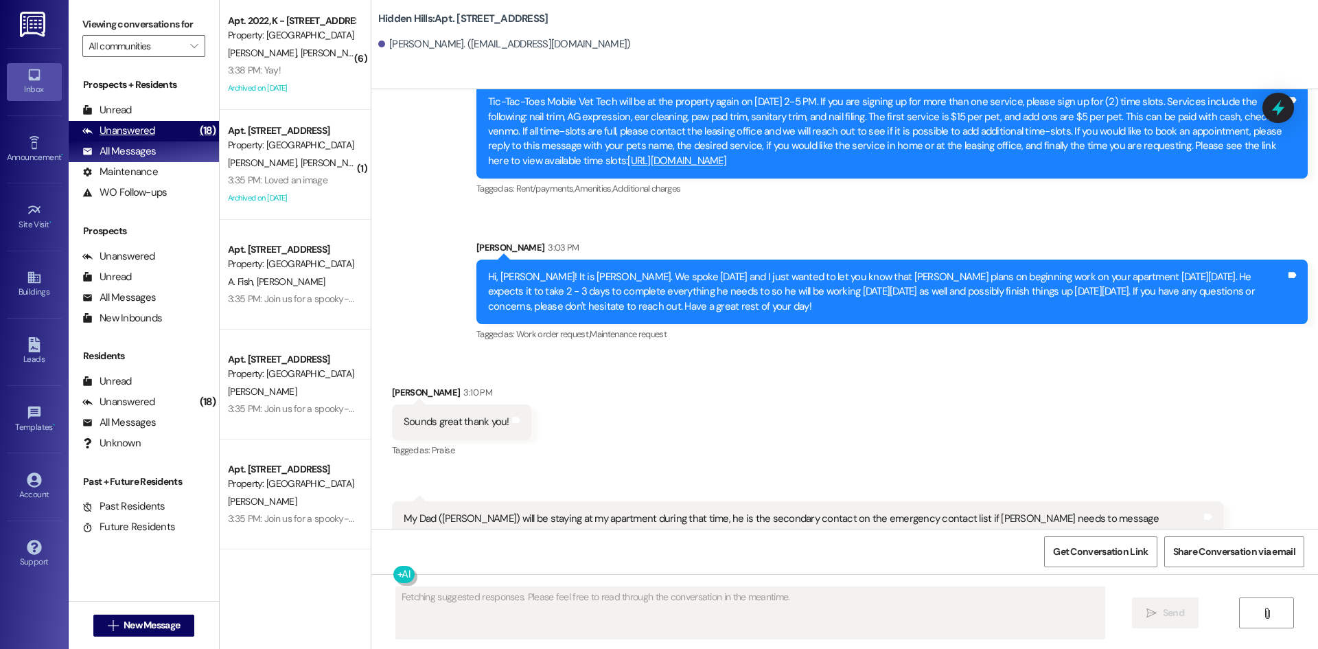
click at [196, 126] on div "(18)" at bounding box center [207, 130] width 23 height 21
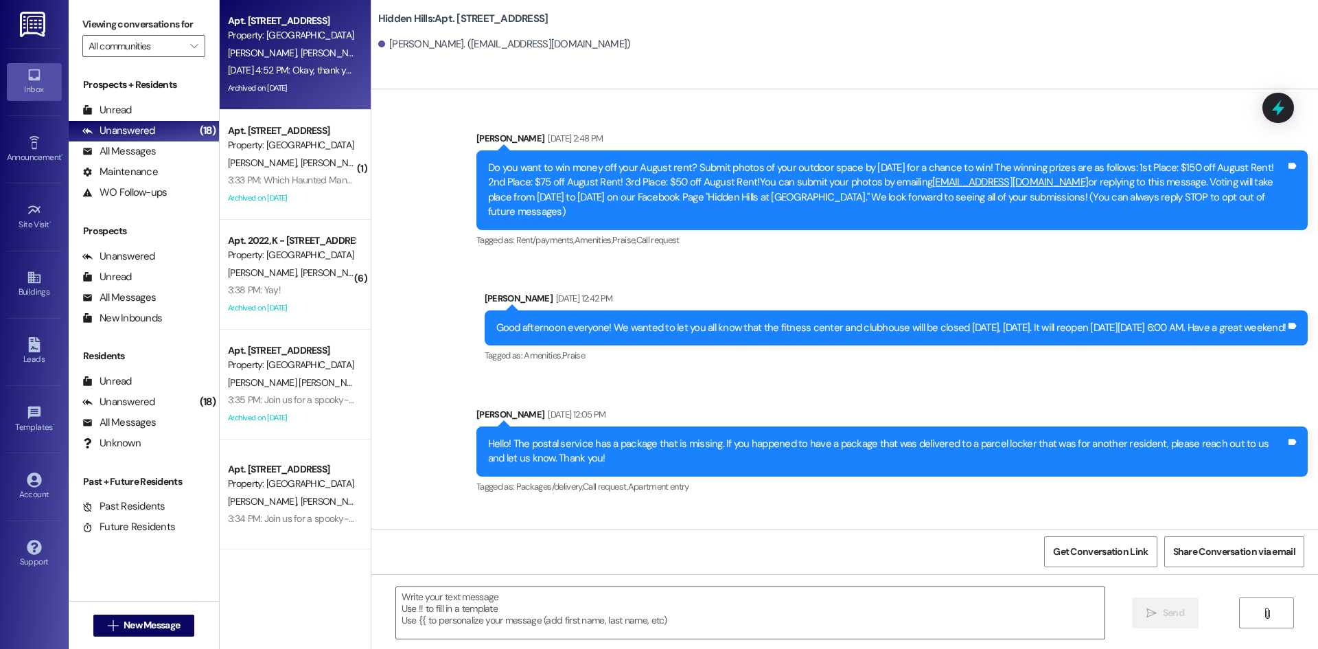
type textarea "Fetching suggested responses. Please feel free to read through the conversation…"
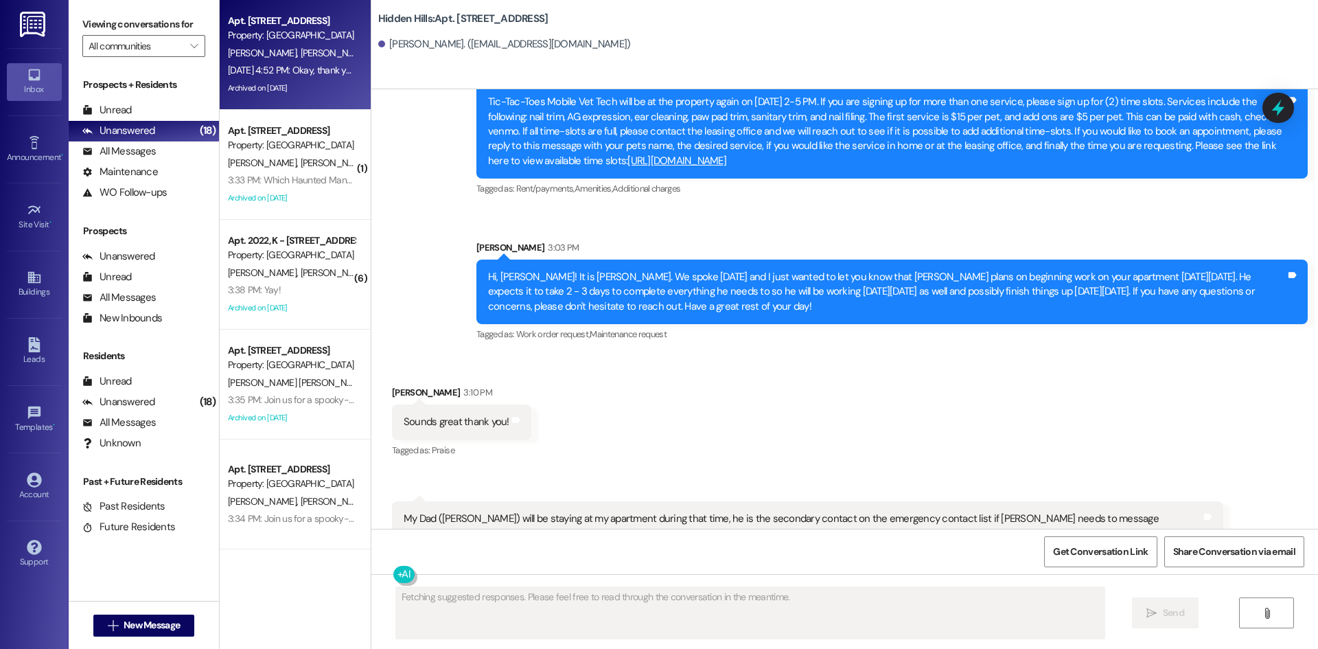
click at [290, 81] on div "Archived on [DATE]" at bounding box center [292, 88] width 130 height 17
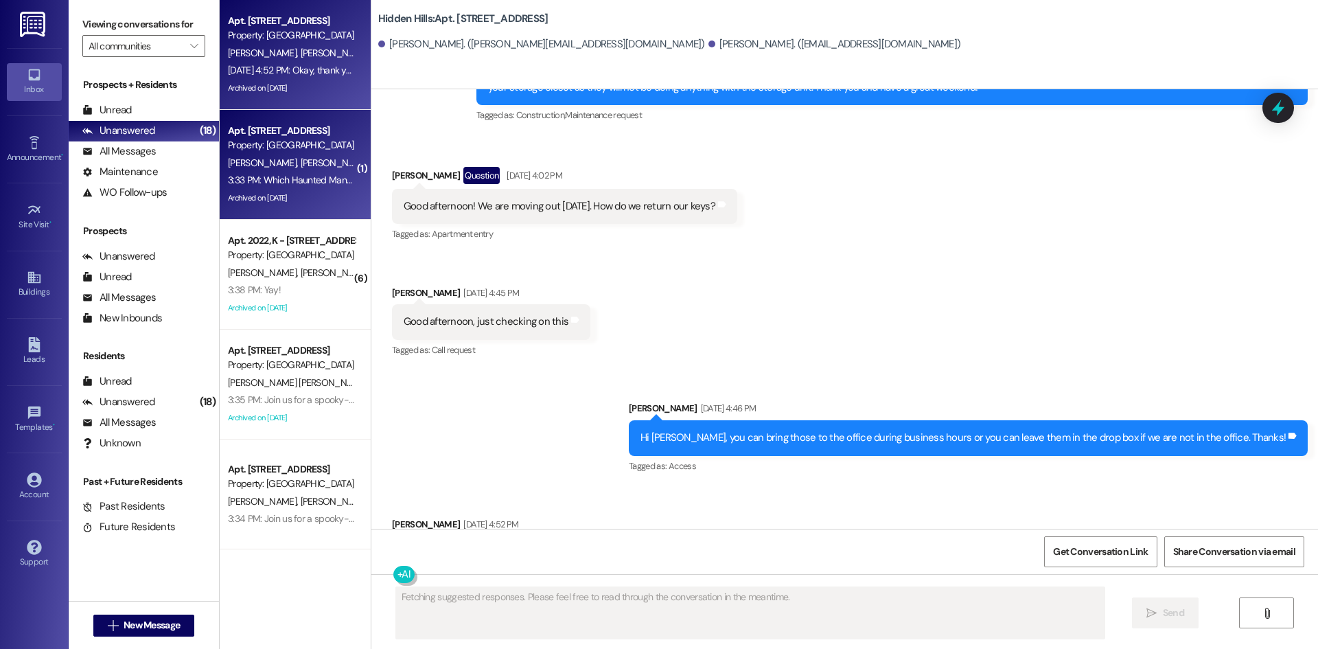
click at [301, 170] on div "[PERSON_NAME] [PERSON_NAME]" at bounding box center [292, 162] width 130 height 17
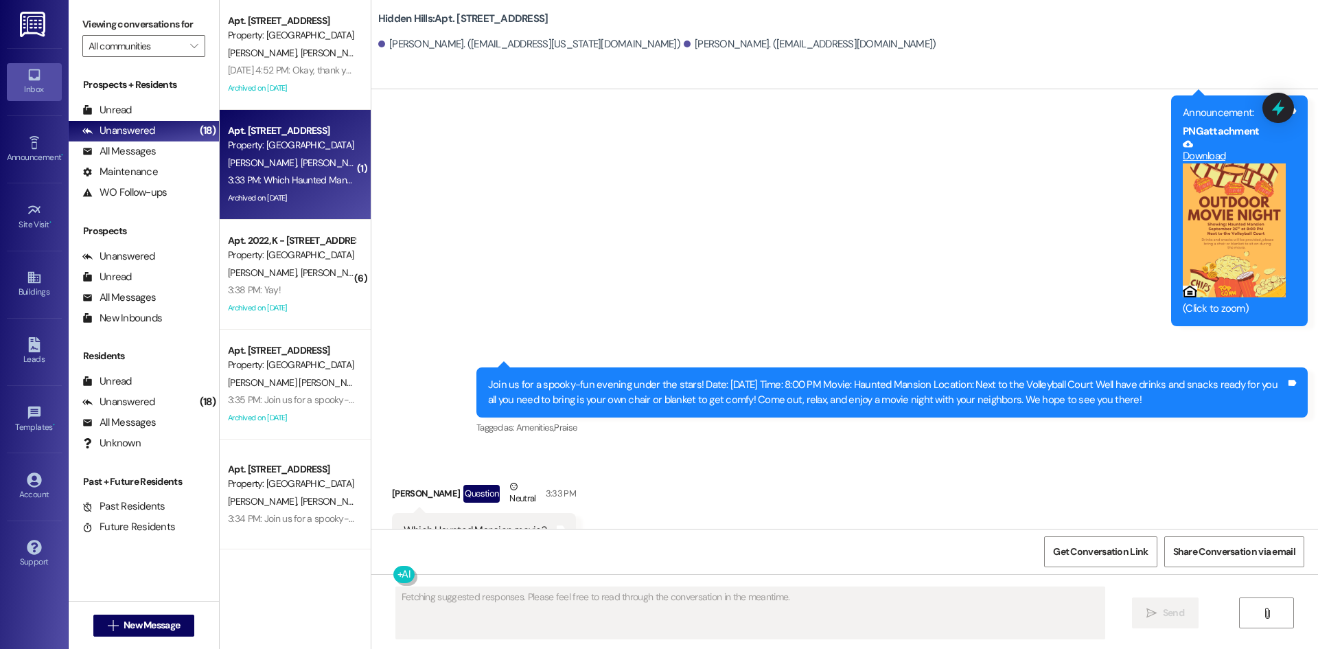
scroll to position [23123, 0]
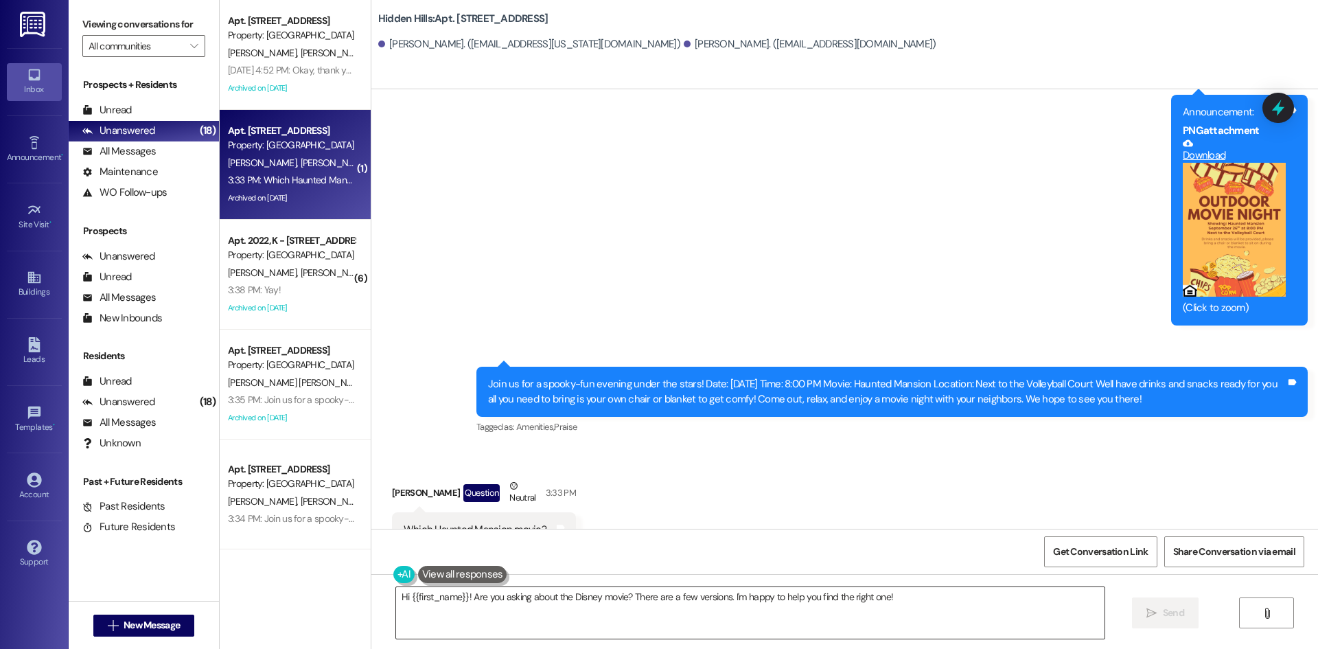
click at [715, 608] on textarea "Hi {{first_name}}! Are you asking about the Disney movie? There are a few versi…" at bounding box center [750, 612] width 709 height 51
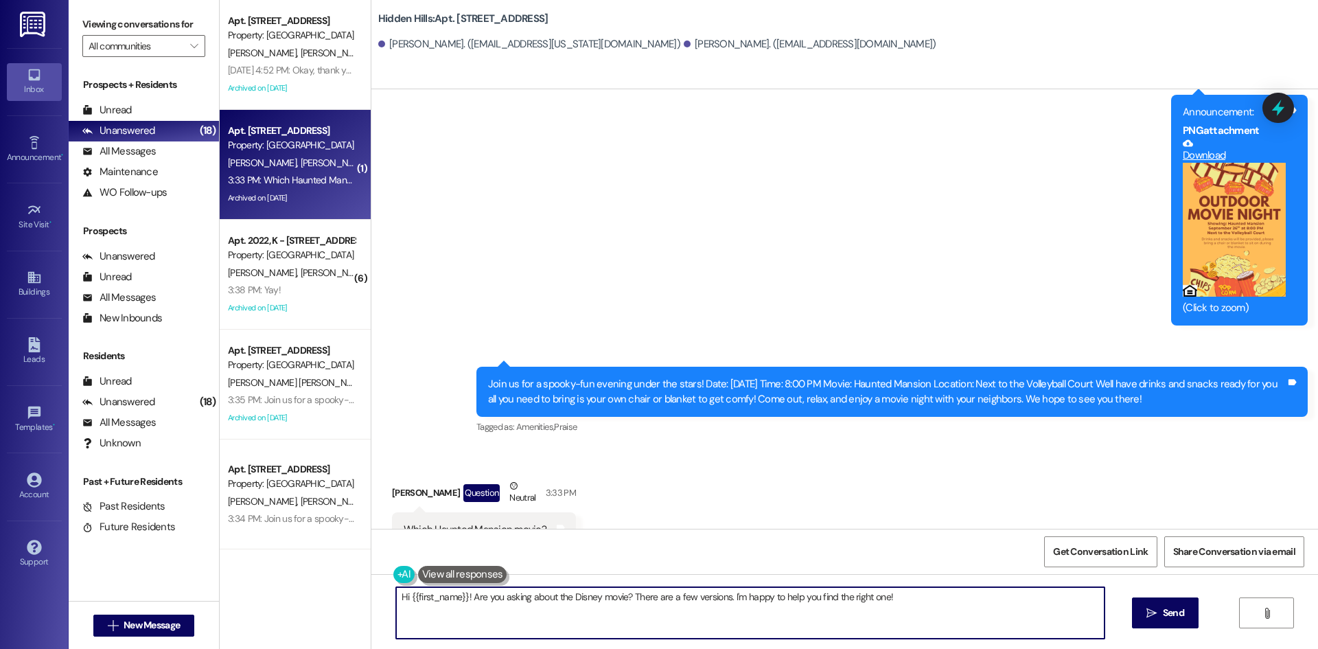
click at [715, 608] on textarea "Hi {{first_name}}! Are you asking about the Disney movie? There are a few versi…" at bounding box center [750, 612] width 709 height 51
type textarea "The first one!"
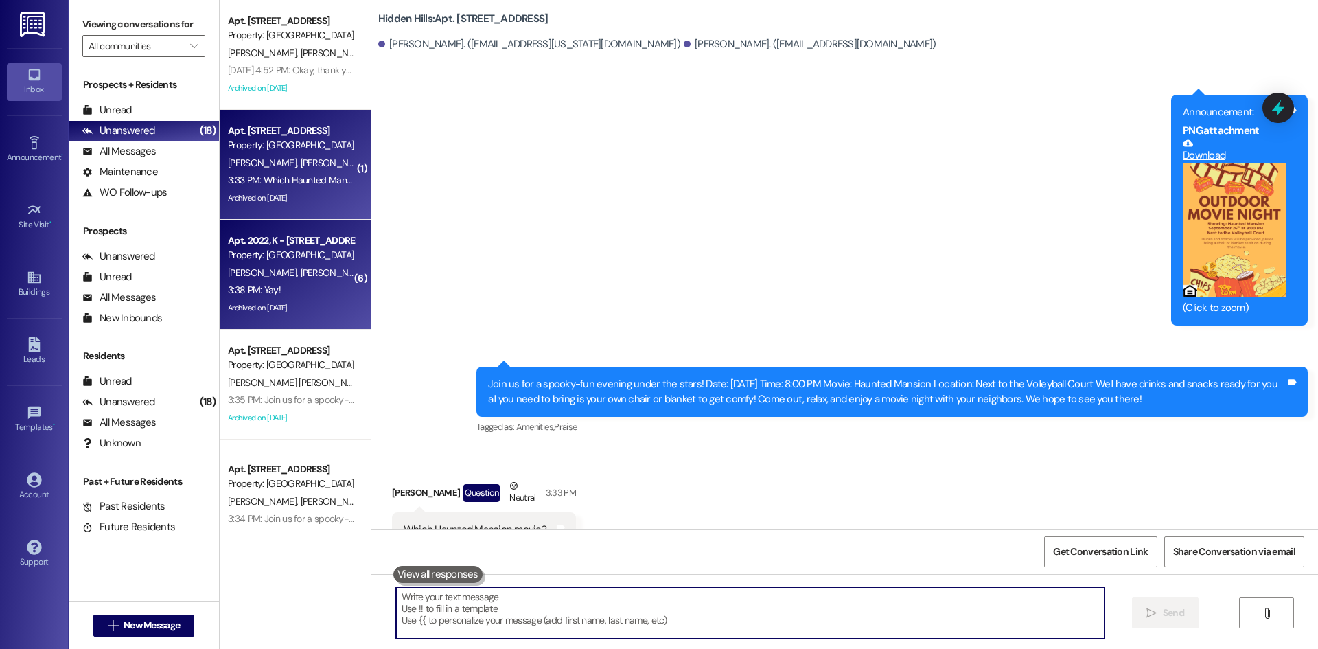
scroll to position [23123, 0]
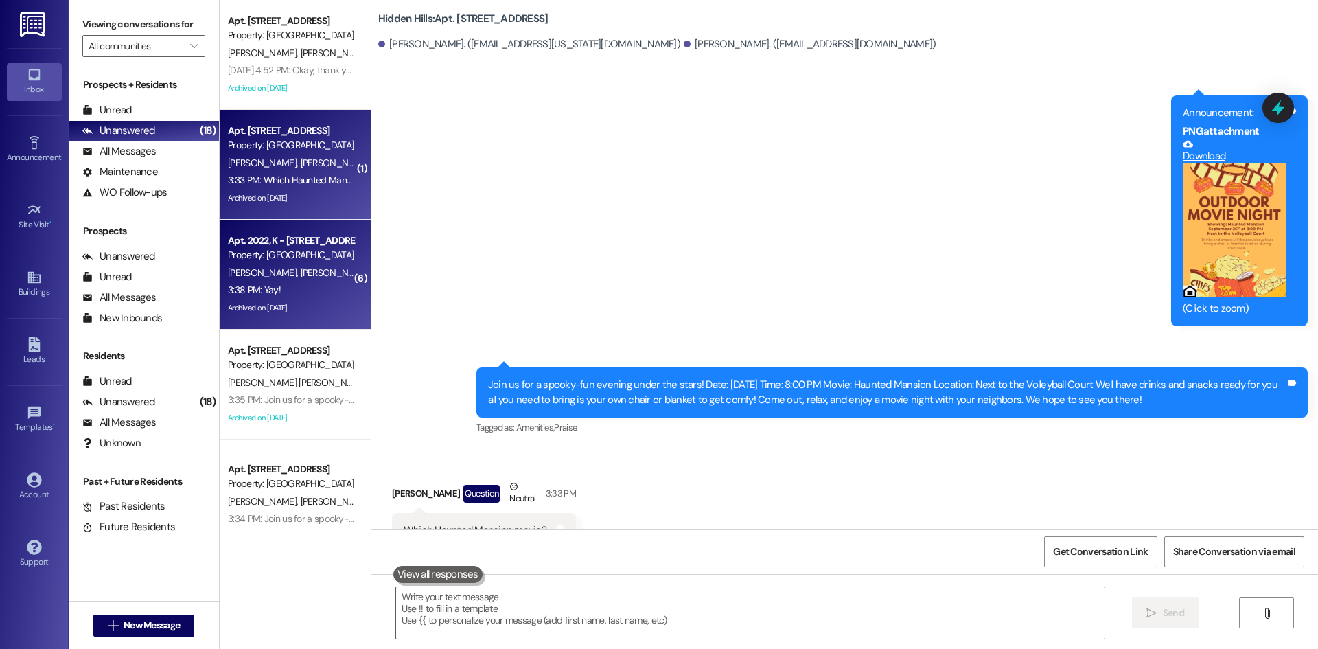
click at [312, 290] on div "3:38 PM: Yay! 3:38 PM: Yay!" at bounding box center [292, 289] width 130 height 17
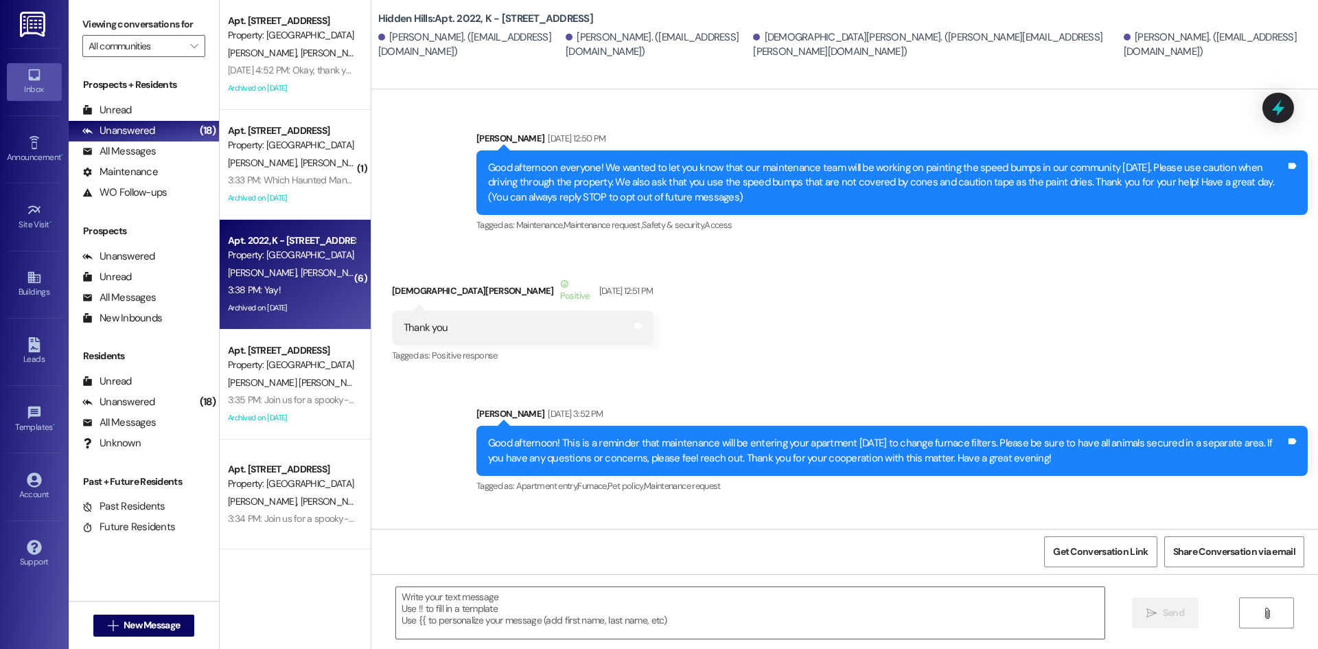
type textarea "Fetching suggested responses. Please feel free to read through the conversation…"
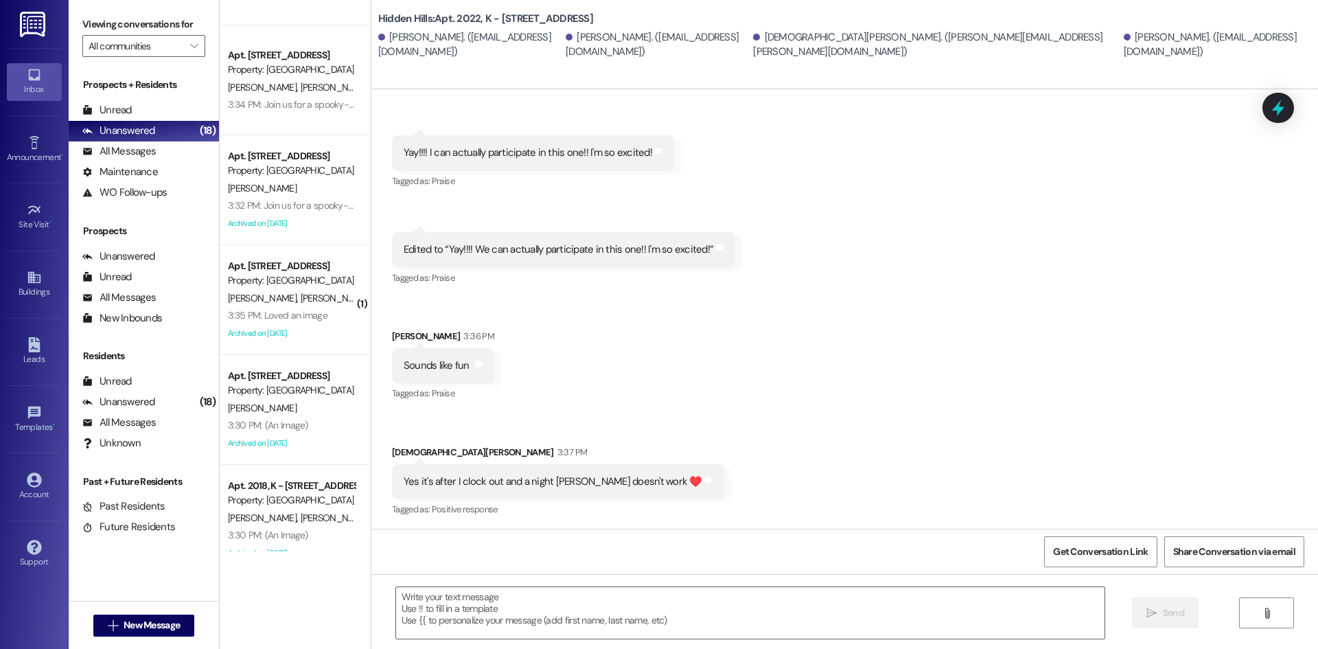
scroll to position [549, 0]
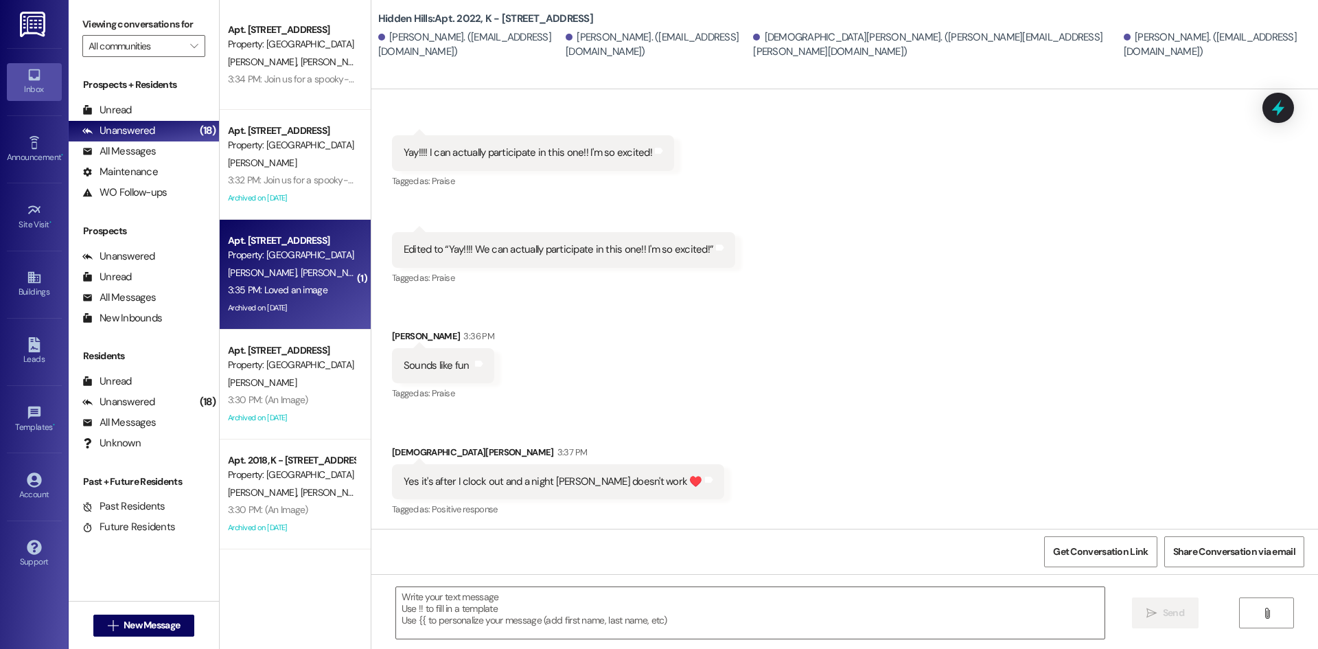
click at [299, 302] on div "Archived on [DATE]" at bounding box center [292, 307] width 130 height 17
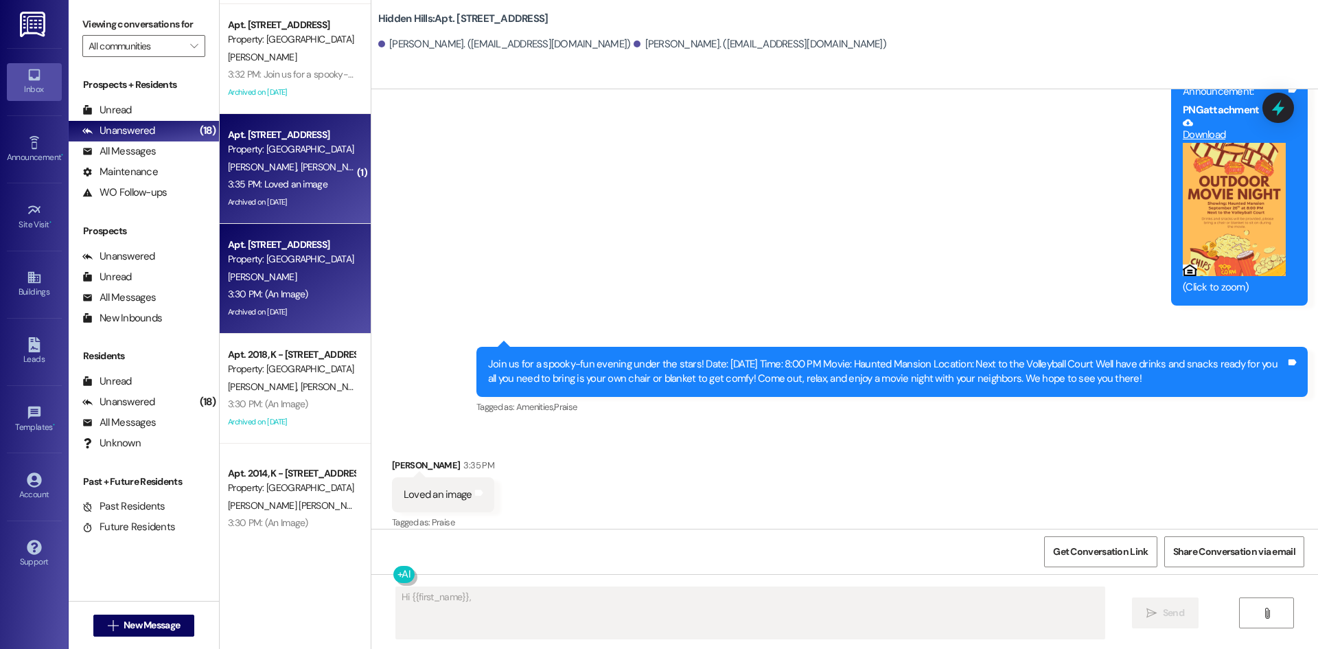
scroll to position [687, 0]
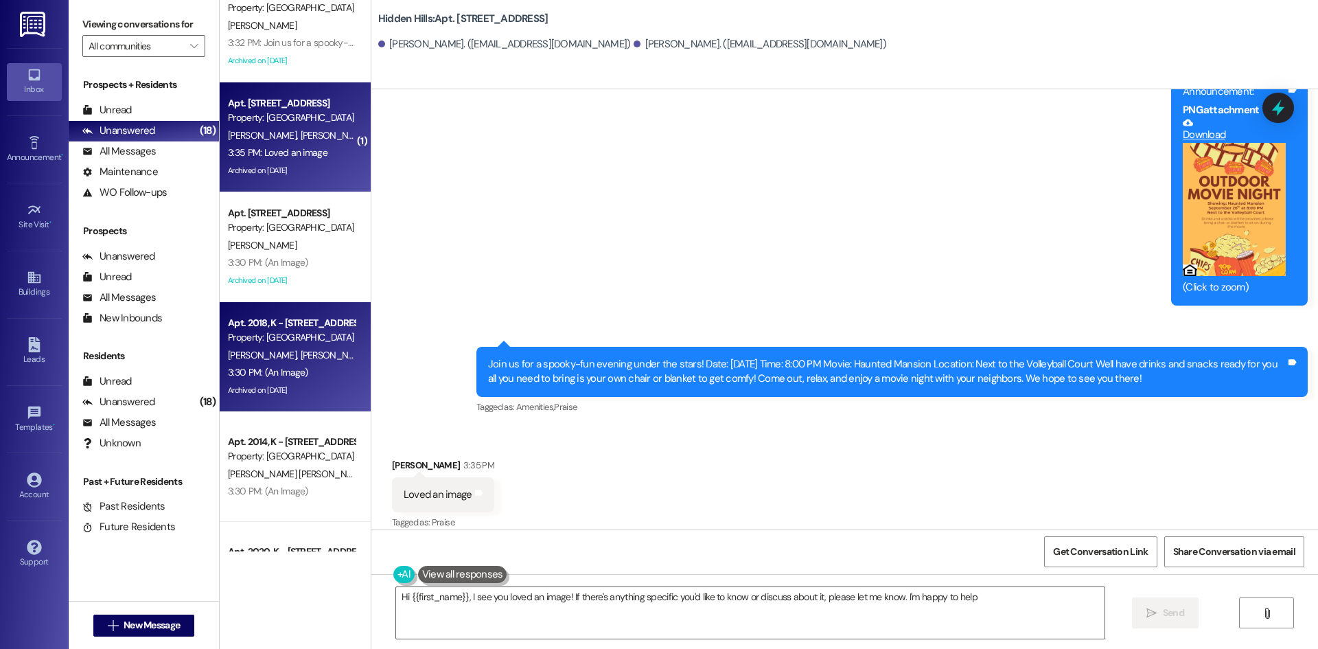
type textarea "Hi {{first_name}}, I see you loved an image! If there's anything specific you'd…"
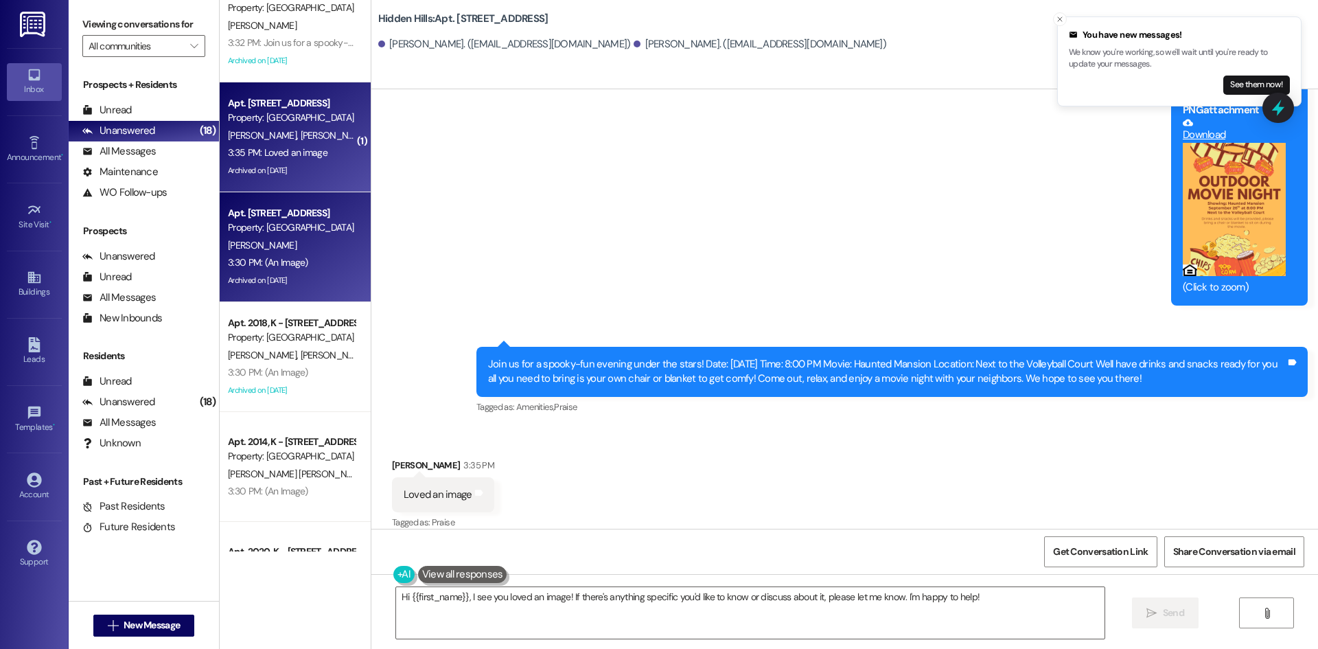
click at [303, 233] on div "Property: [GEOGRAPHIC_DATA]" at bounding box center [291, 227] width 127 height 14
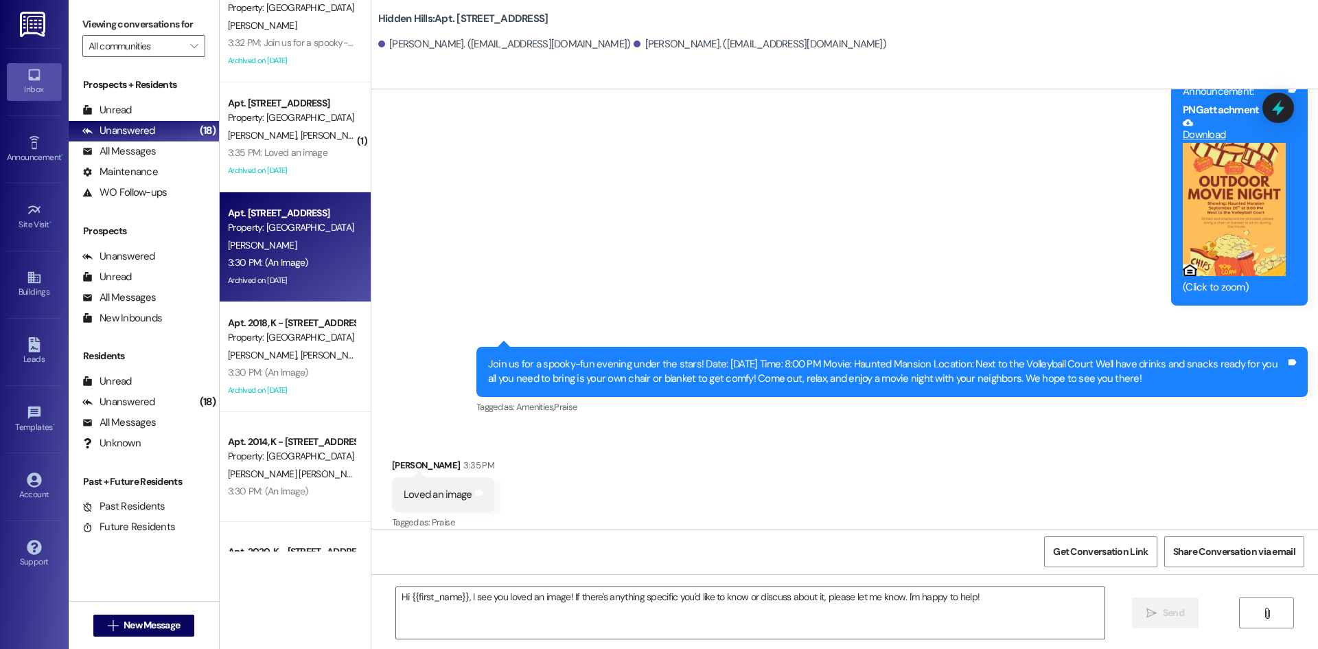
type textarea "Fetching suggested responses. Please feel free to read through the conversation…"
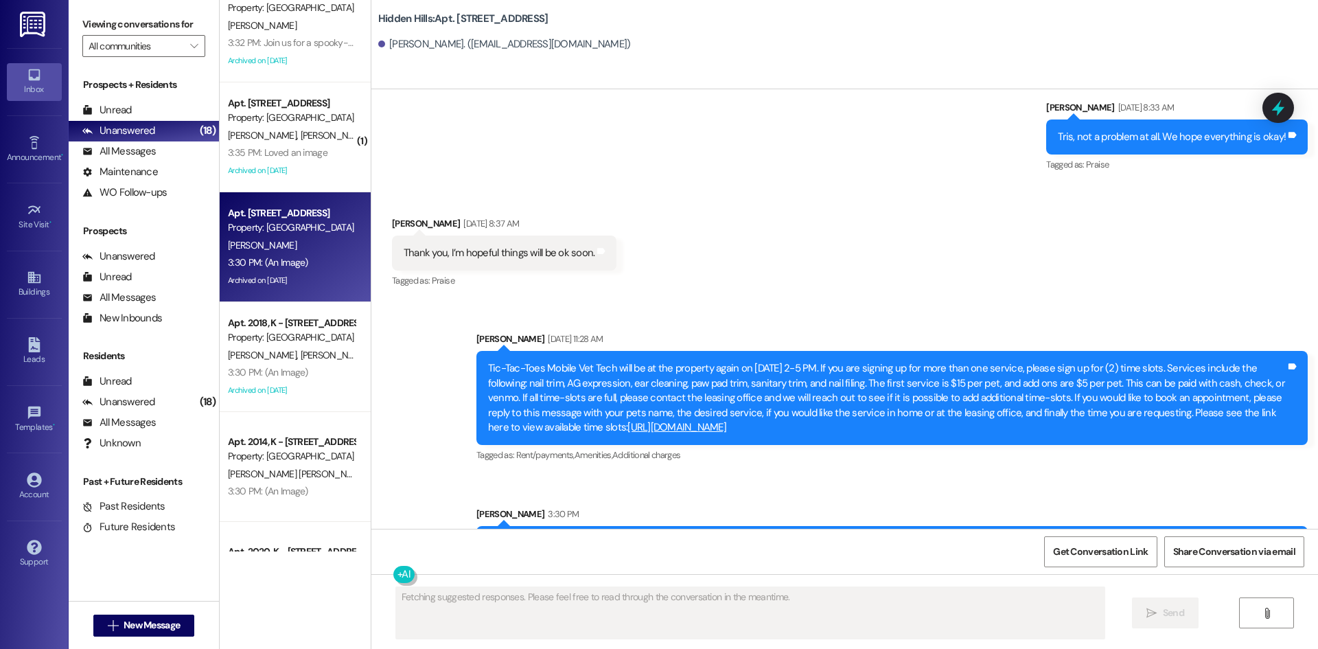
scroll to position [23572, 0]
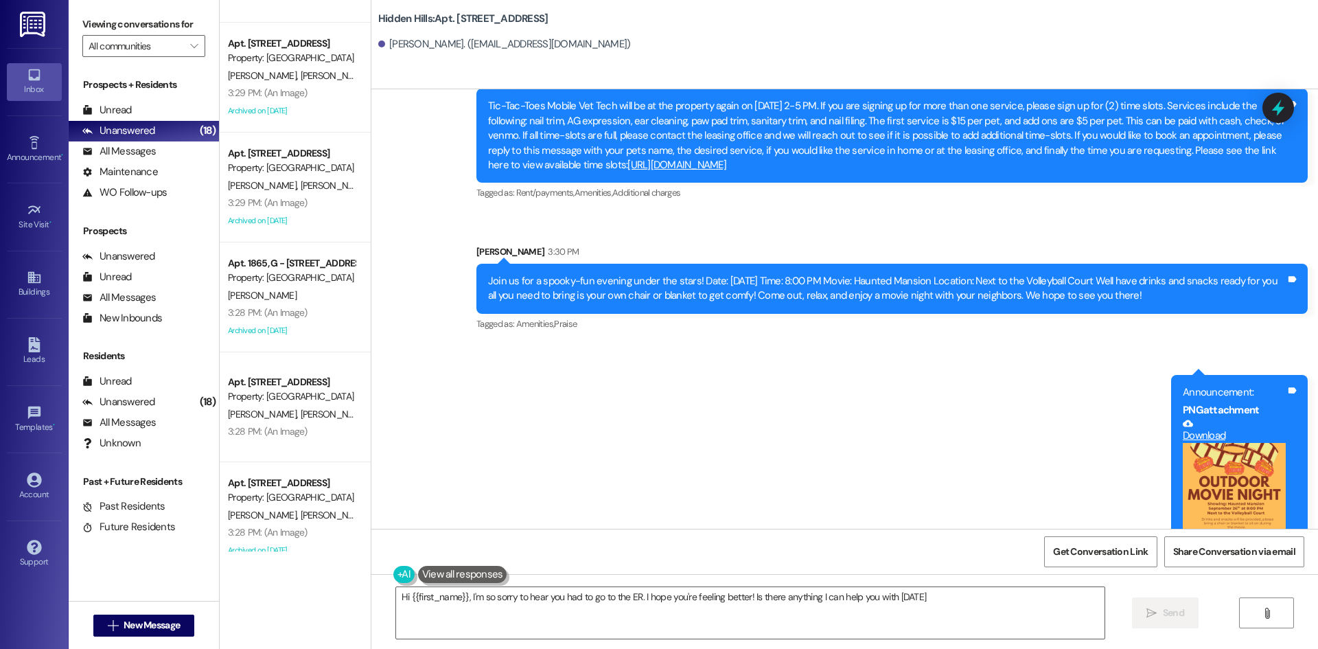
type textarea "Hi {{first_name}}, I'm so sorry to hear you had to go to the ER. I hope you're …"
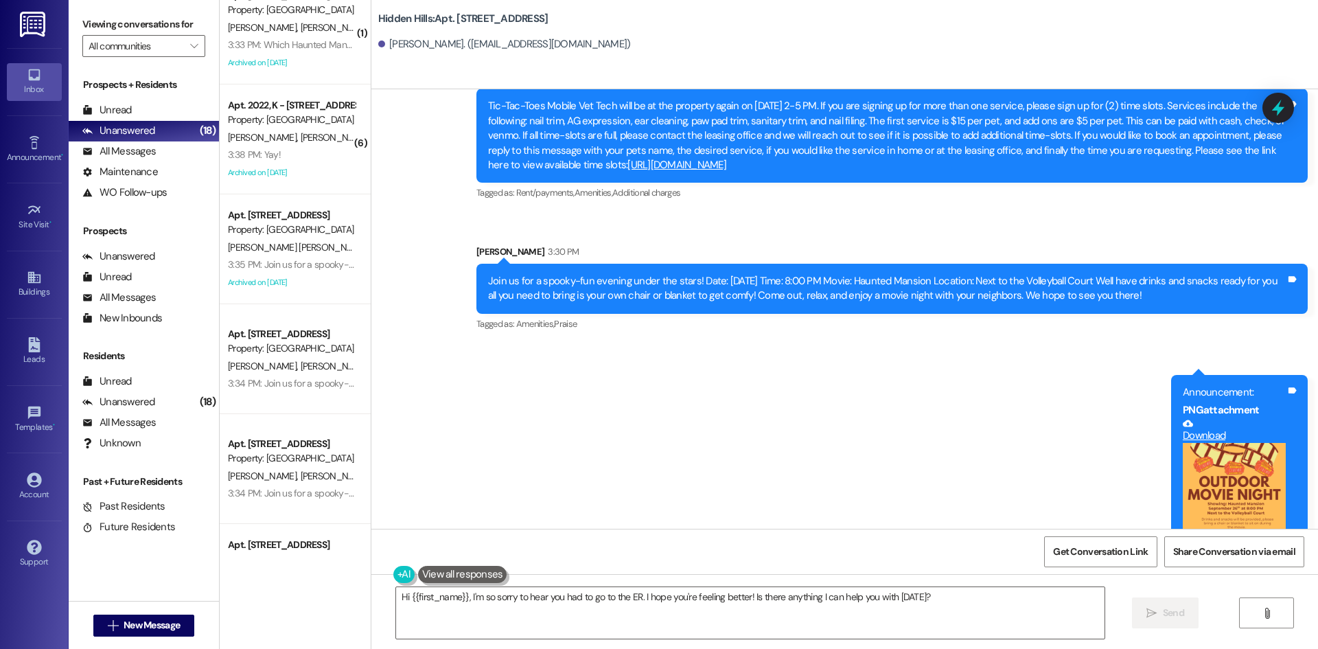
scroll to position [0, 0]
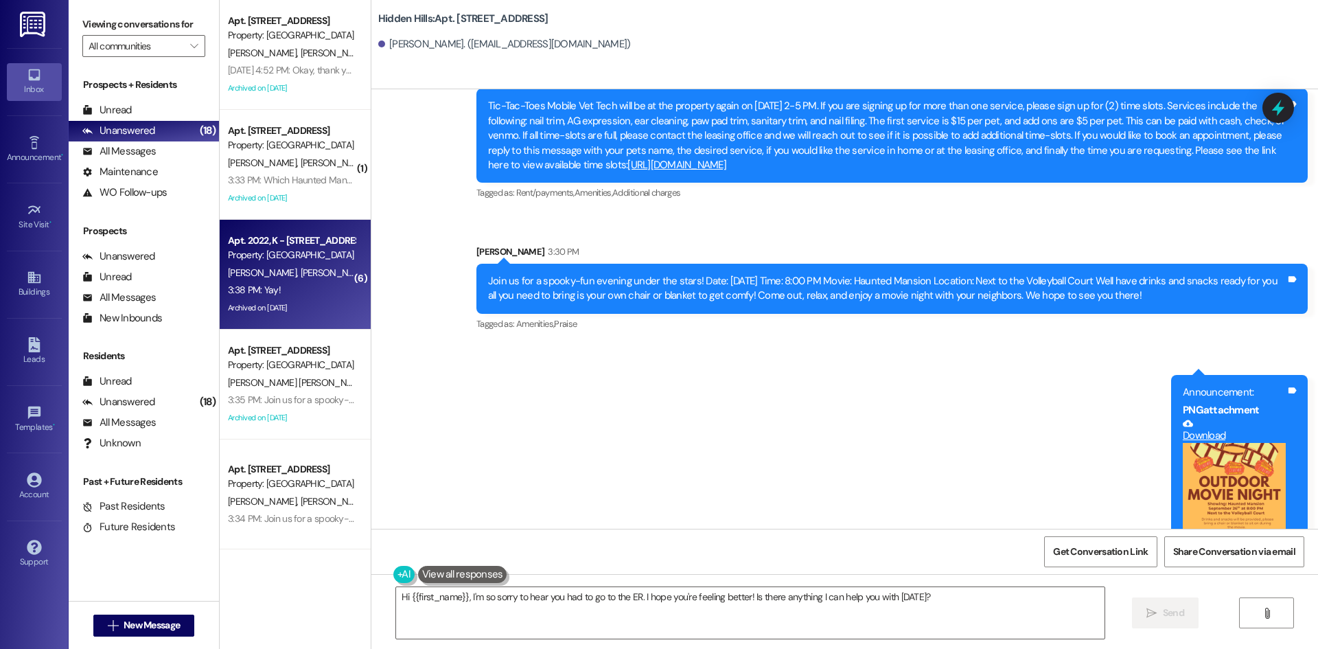
click at [311, 294] on div "3:38 PM: Yay! 3:38 PM: Yay!" at bounding box center [292, 289] width 130 height 17
type textarea "Fetching suggested responses. Please feel free to read through the conversation…"
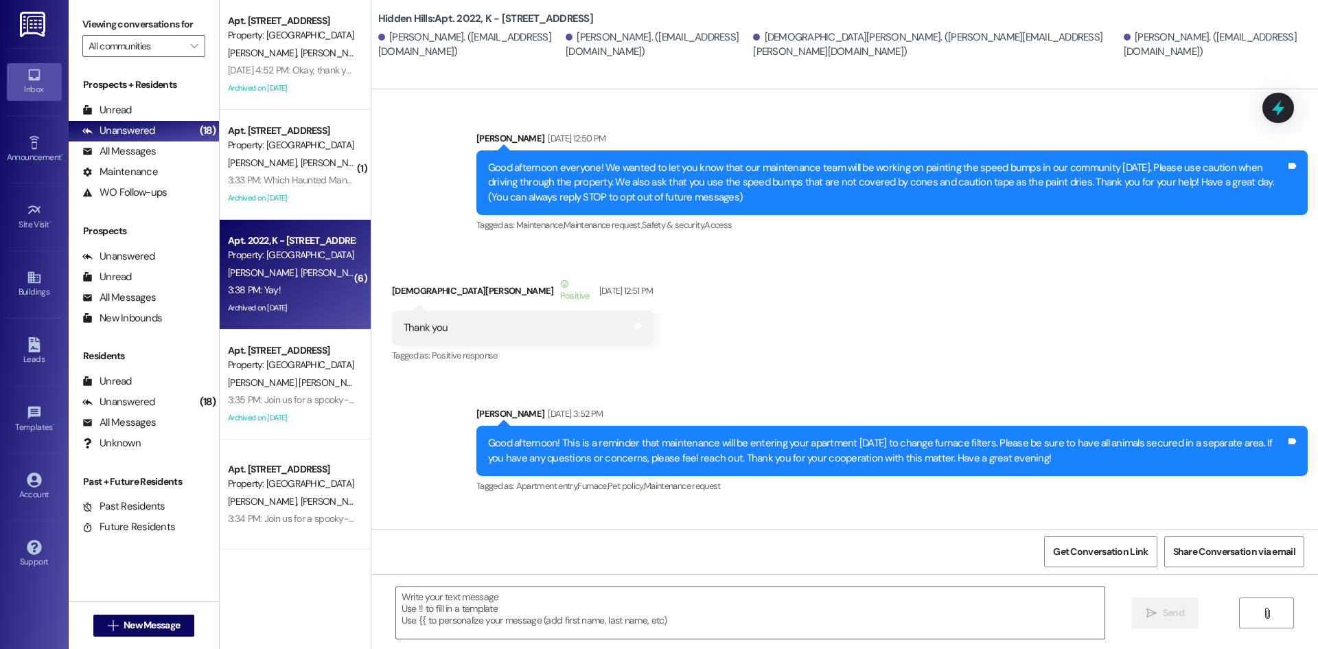
type textarea "Fetching suggested responses. Please feel free to read through the conversation…"
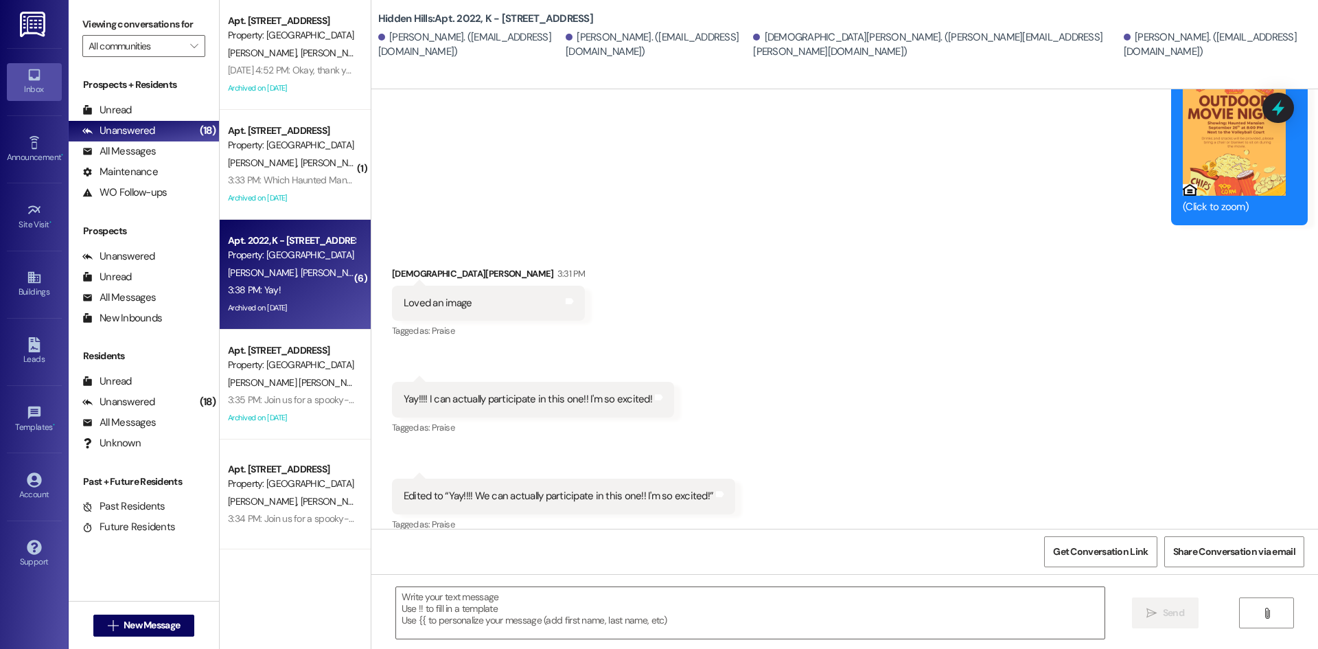
scroll to position [38045, 0]
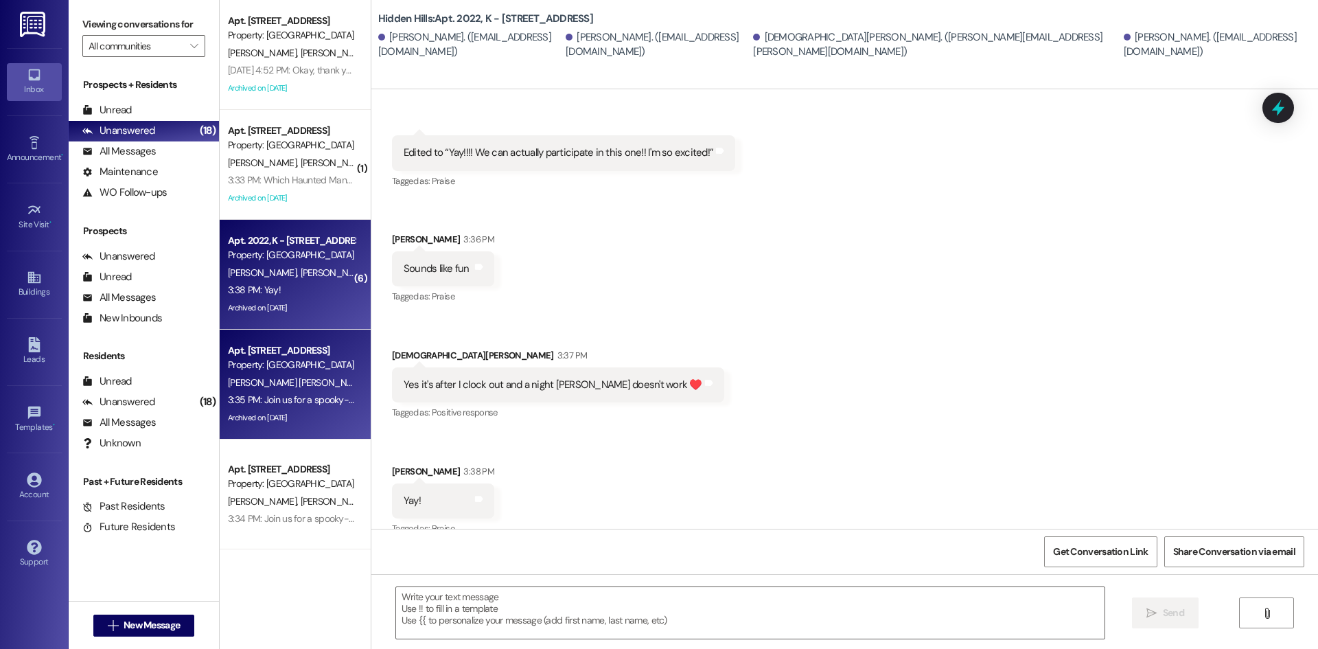
click at [338, 404] on div "3:35 PM: Join us for a spooky-fun evening under the stars! Date: [DATE] Time: 8…" at bounding box center [910, 399] width 1365 height 12
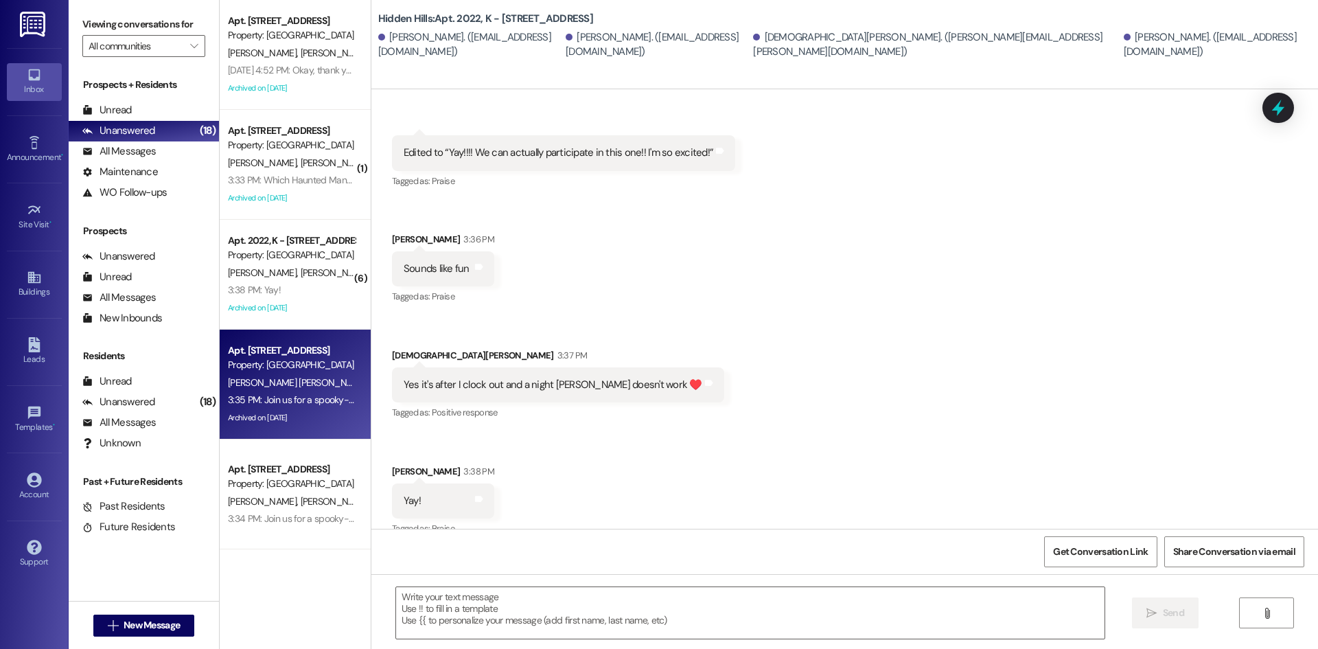
type textarea "Fetching suggested responses. Please feel free to read through the conversation…"
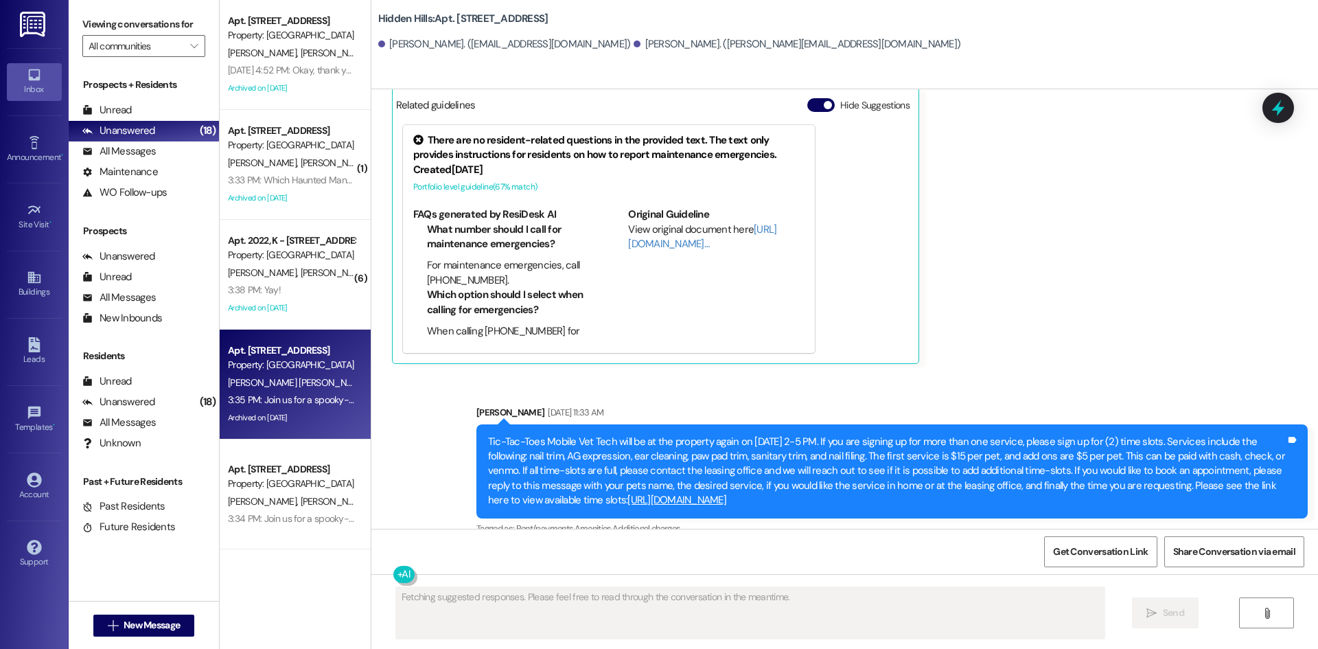
scroll to position [10402, 0]
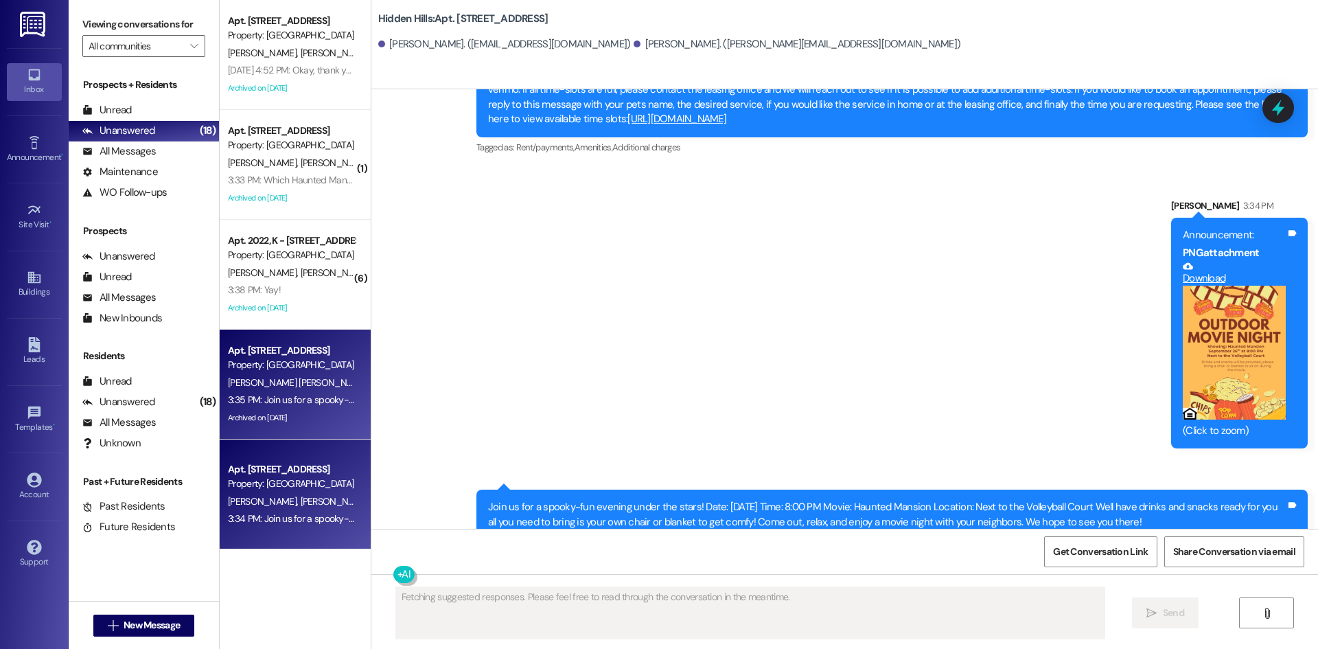
click at [281, 477] on div "Property: [GEOGRAPHIC_DATA]" at bounding box center [291, 483] width 127 height 14
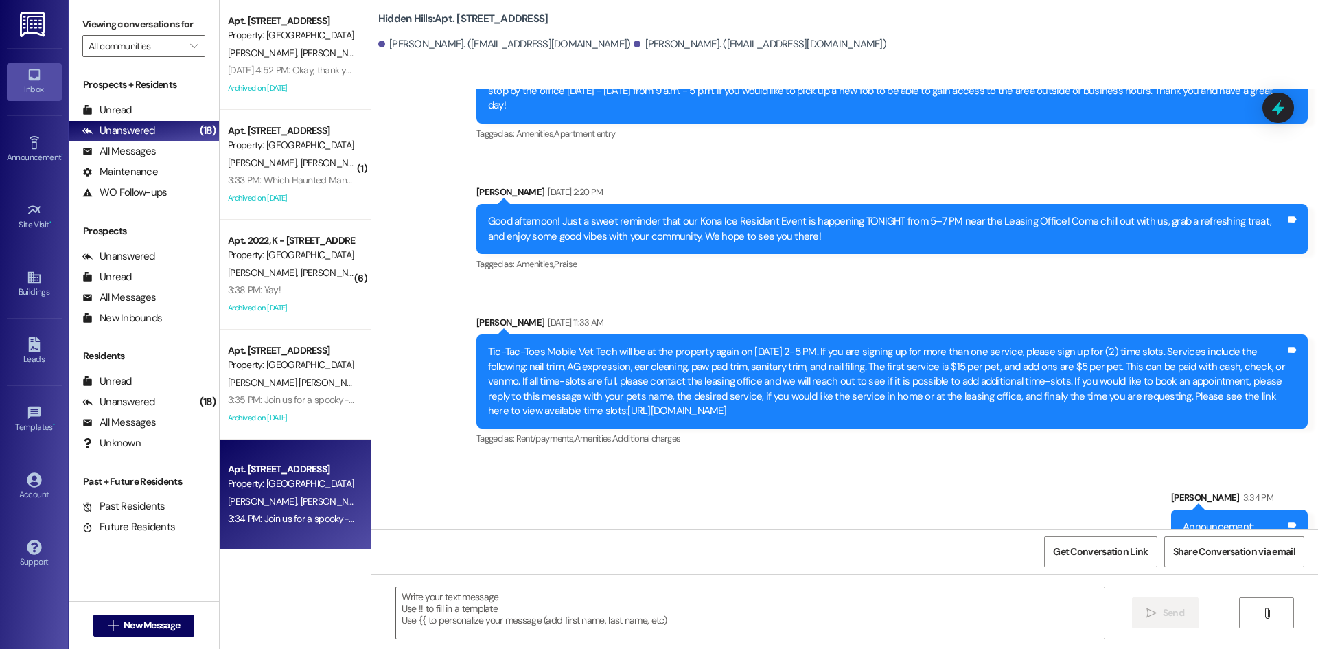
scroll to position [12298, 0]
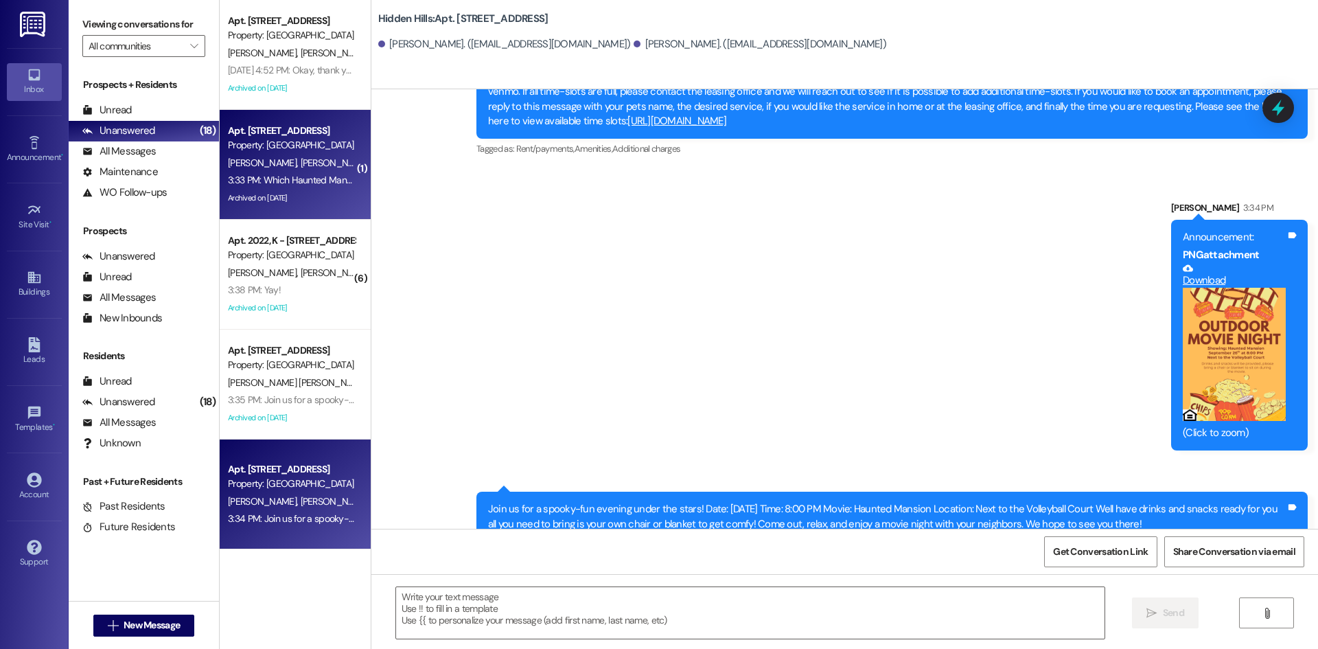
click at [266, 192] on div "Archived on [DATE]" at bounding box center [292, 197] width 130 height 17
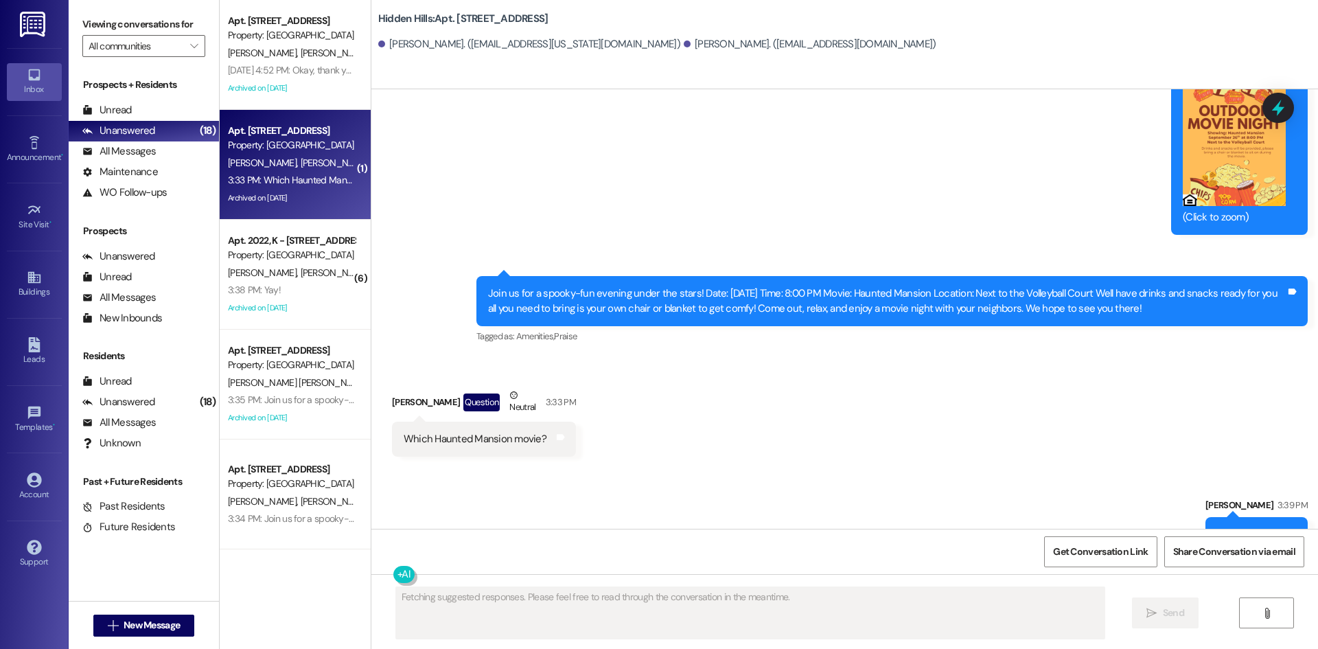
scroll to position [23219, 0]
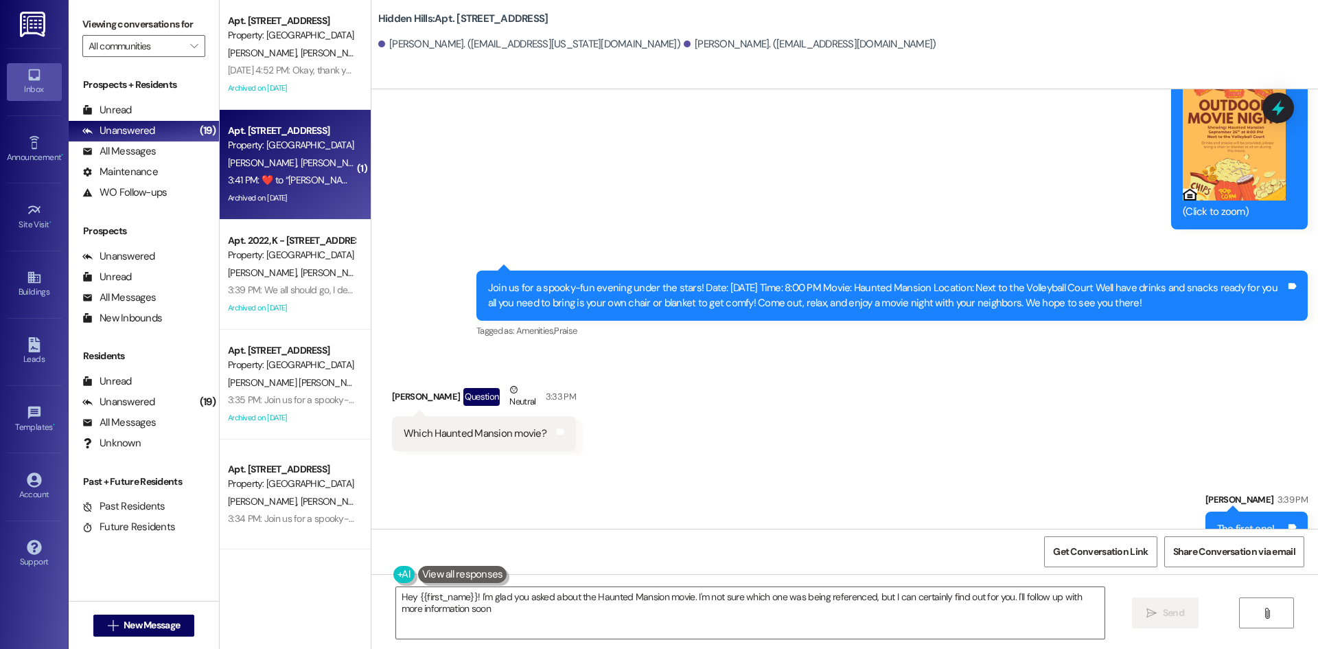
type textarea "Hey {{first_name}}! I'm glad you asked about the Haunted Mansion movie. I'm not…"
